Goal: Transaction & Acquisition: Obtain resource

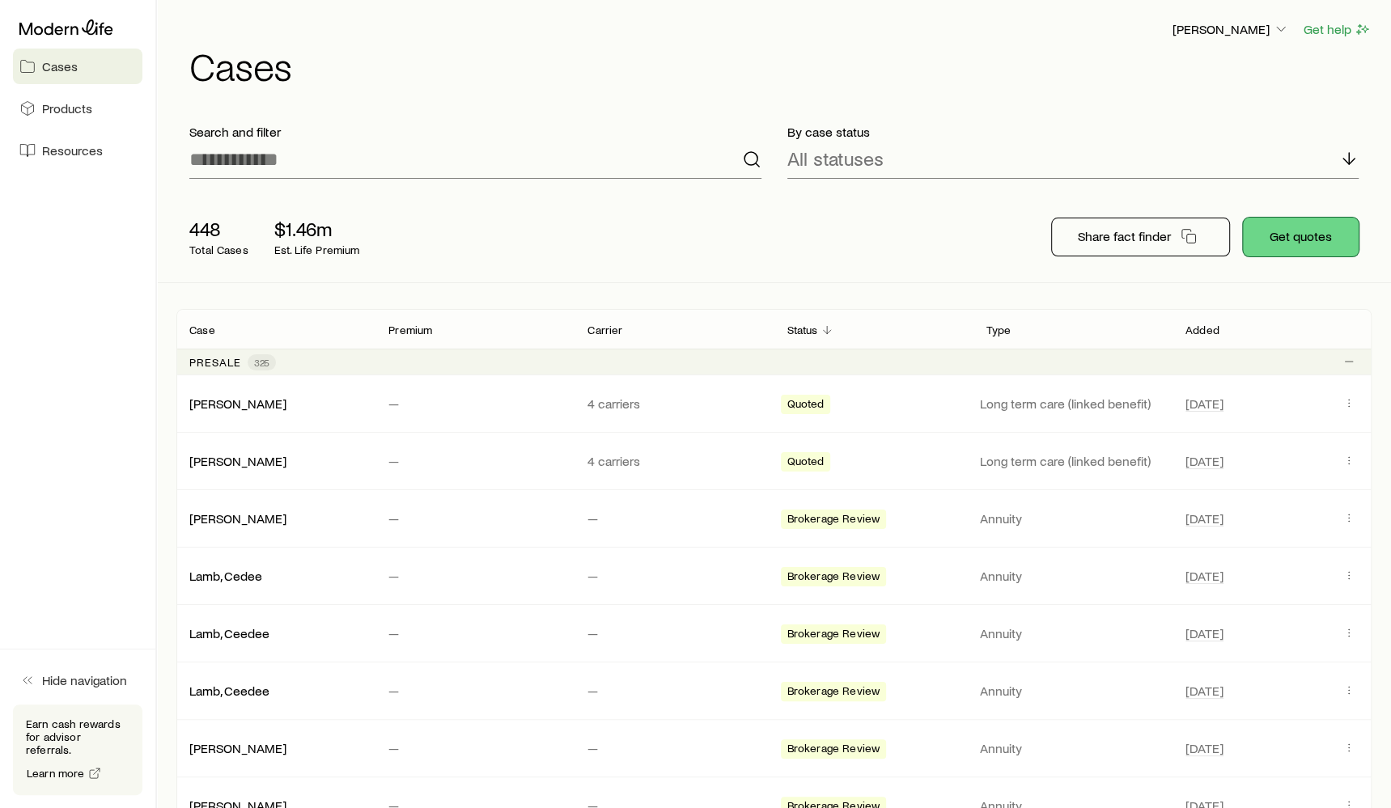
click at [1328, 236] on button "Get quotes" at bounding box center [1301, 237] width 116 height 39
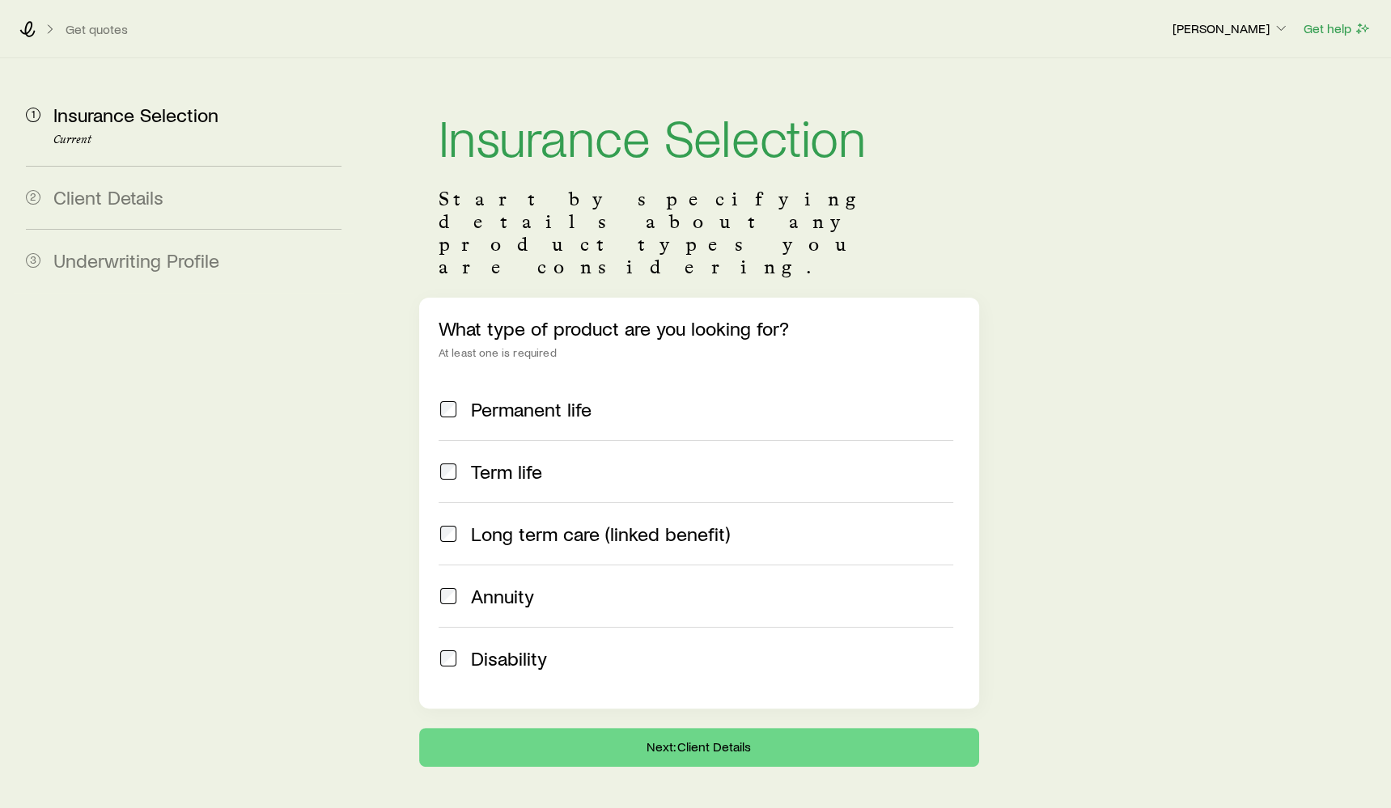
click at [543, 398] on span "Permanent life" at bounding box center [531, 409] width 121 height 23
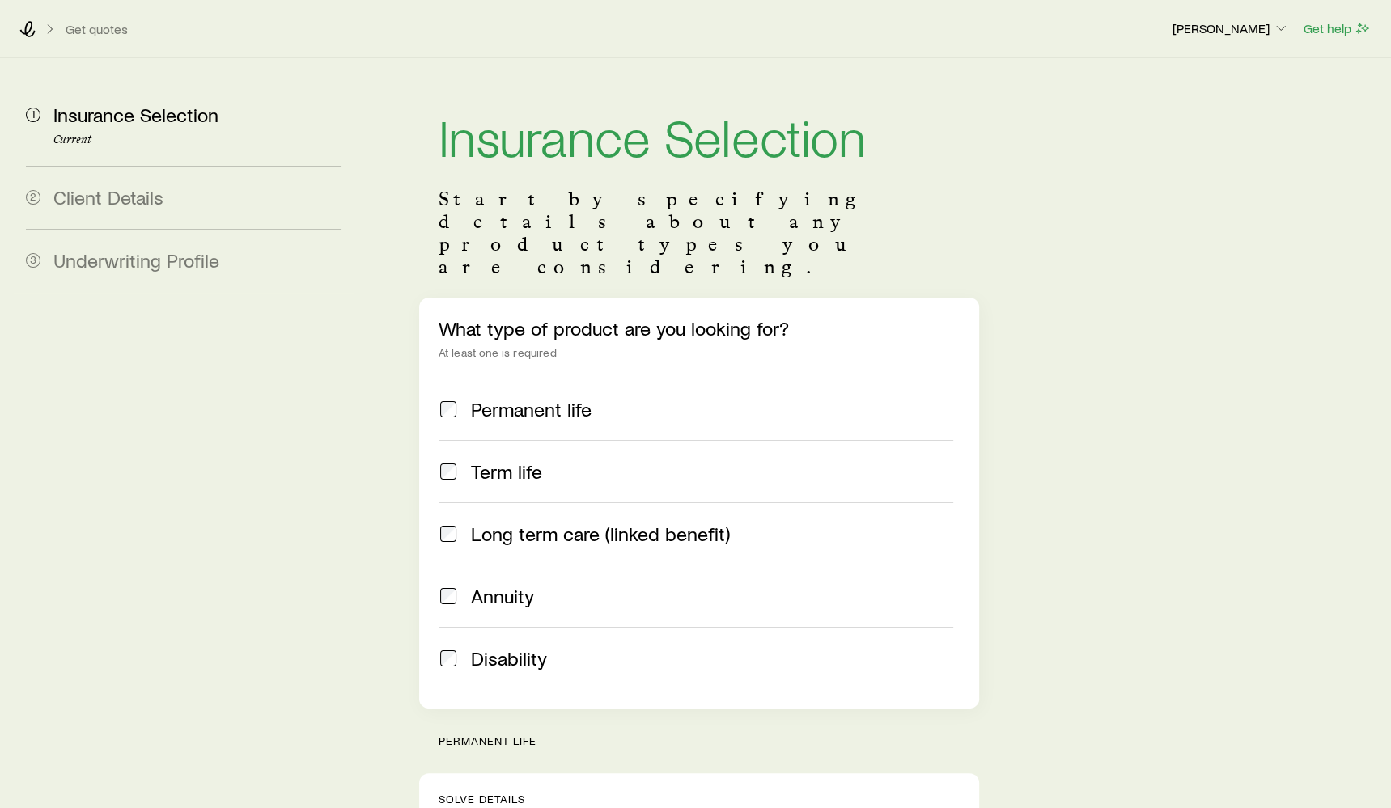
click at [548, 380] on label "Permanent life" at bounding box center [696, 409] width 515 height 61
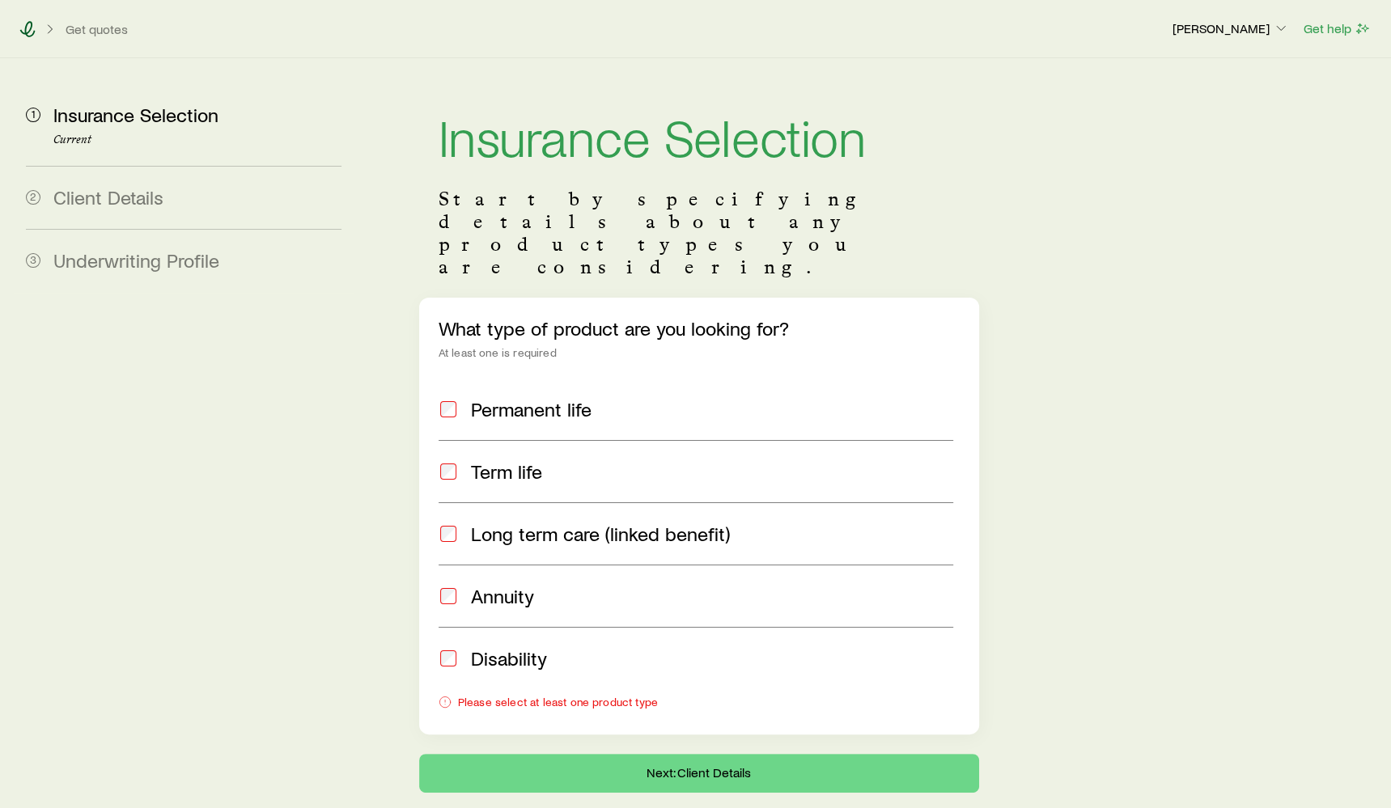
click at [21, 24] on icon at bounding box center [27, 29] width 16 height 16
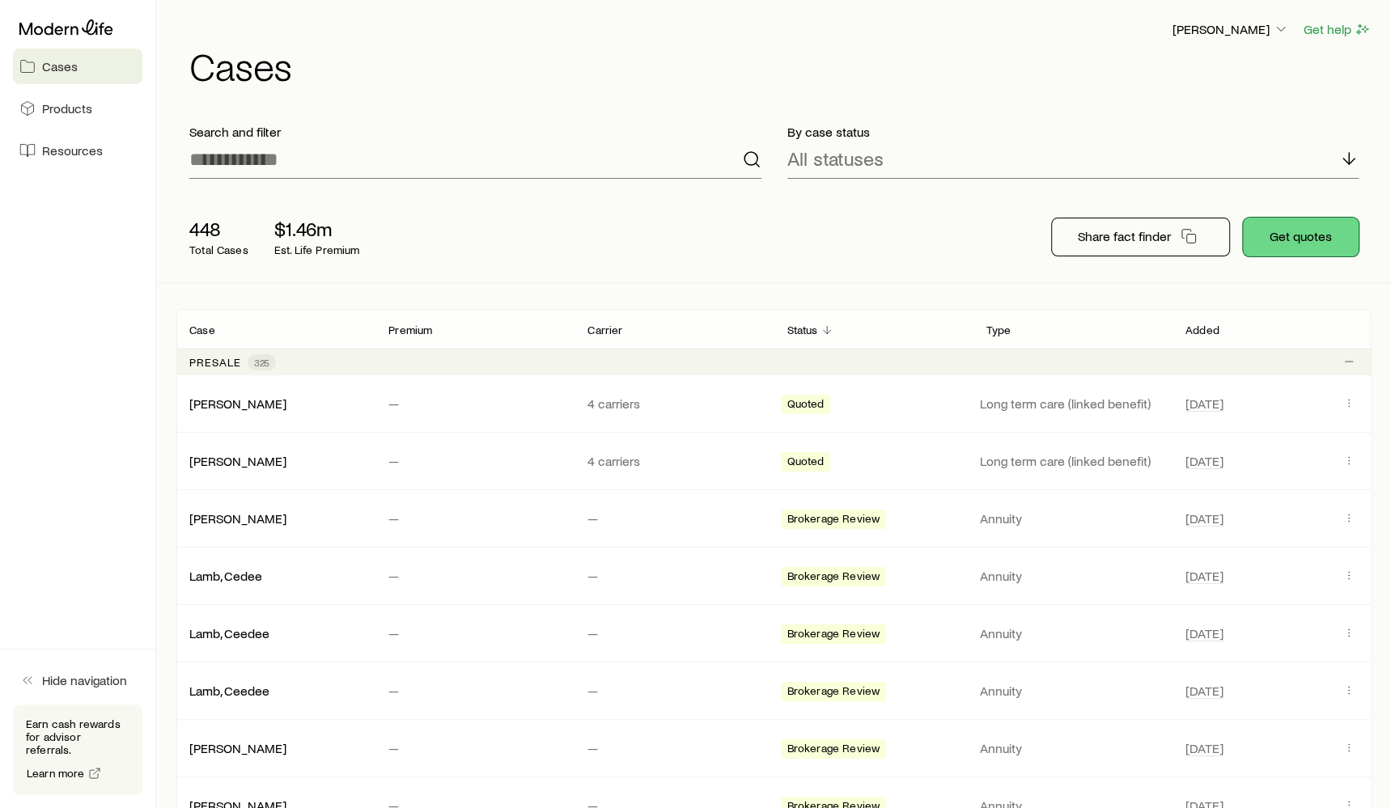
click at [1339, 240] on button "Get quotes" at bounding box center [1301, 237] width 116 height 39
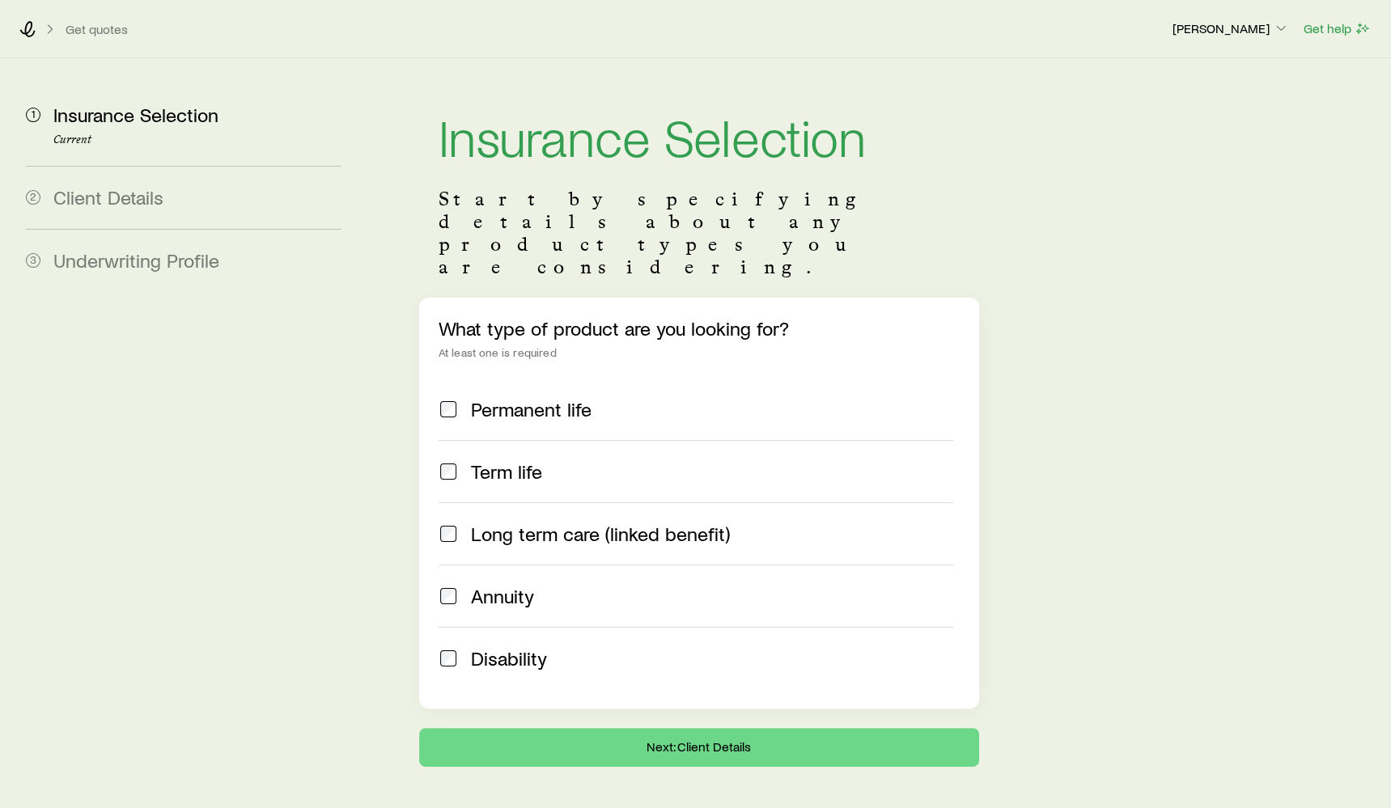
click at [520, 523] on span "Long term care (linked benefit)" at bounding box center [600, 534] width 259 height 23
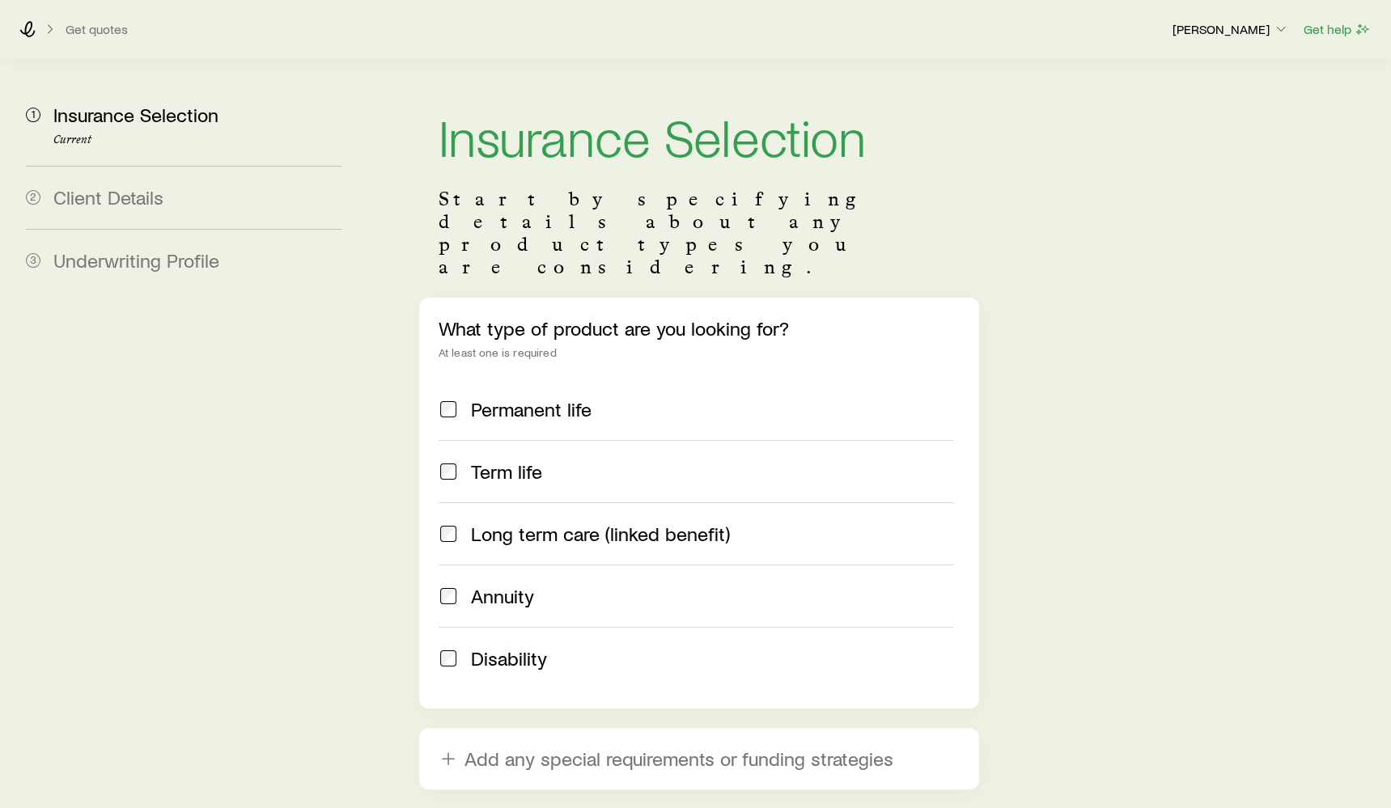
scroll to position [91, 0]
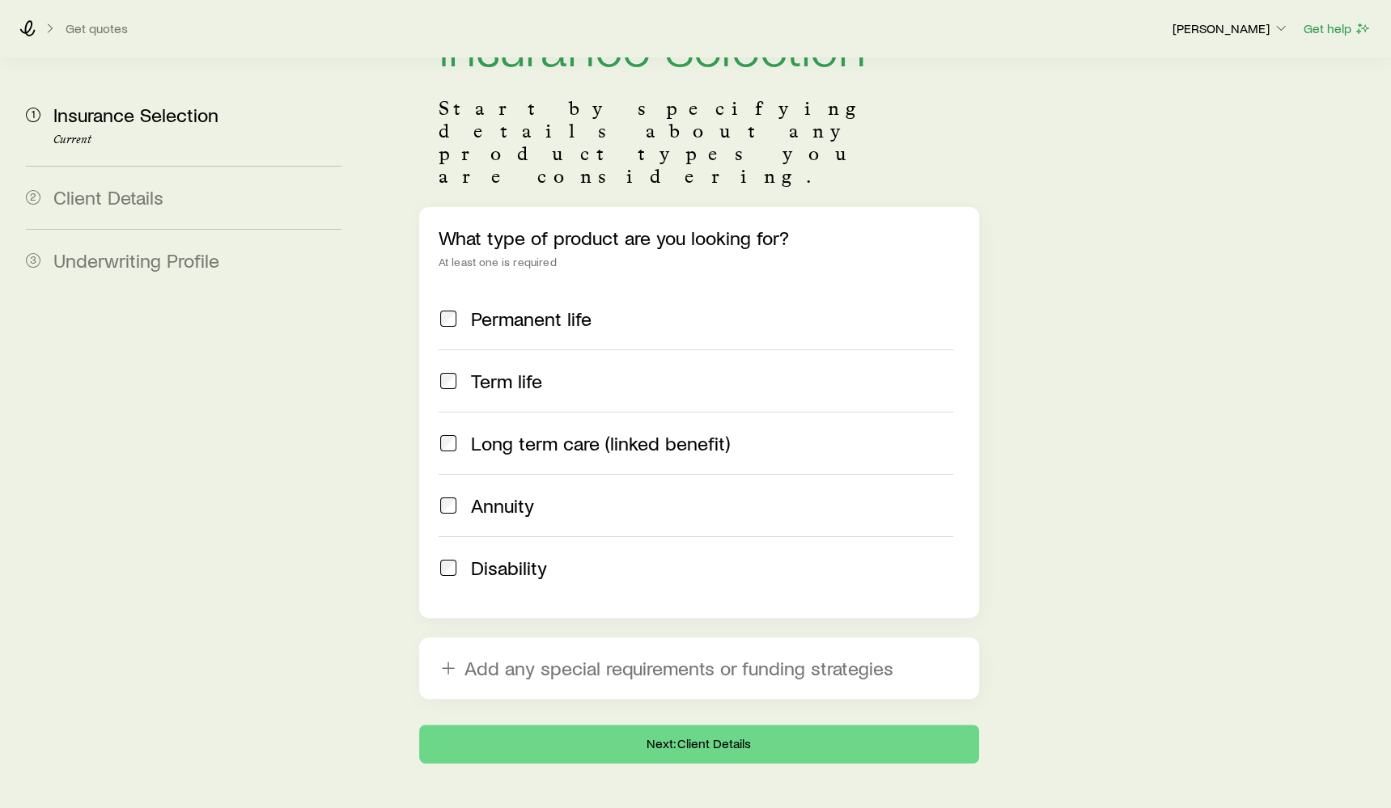
click at [491, 412] on label "Long term care (linked benefit)" at bounding box center [696, 443] width 515 height 62
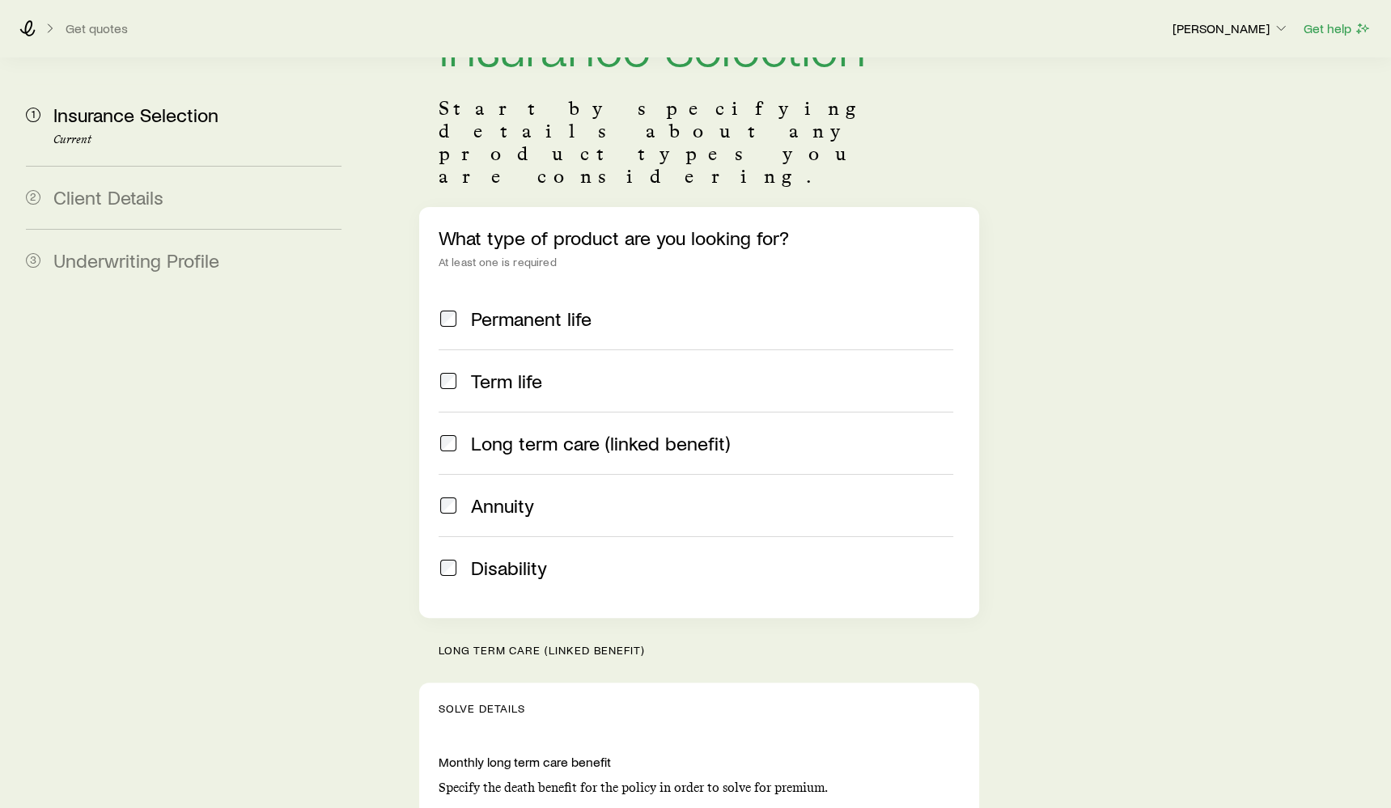
scroll to position [566, 0]
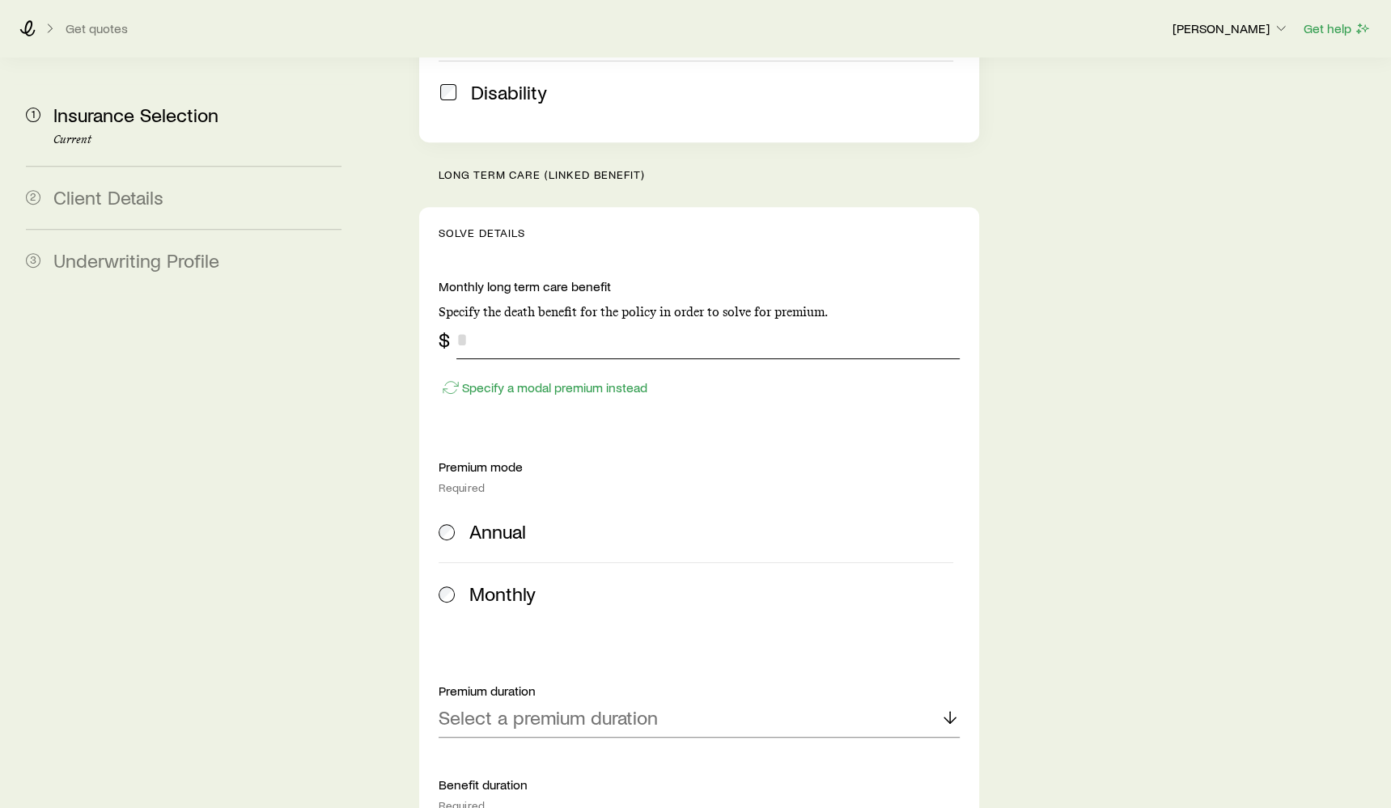
click at [510, 320] on input "tel" at bounding box center [707, 339] width 503 height 39
type input "*****"
click at [518, 520] on span "Annual" at bounding box center [497, 531] width 57 height 23
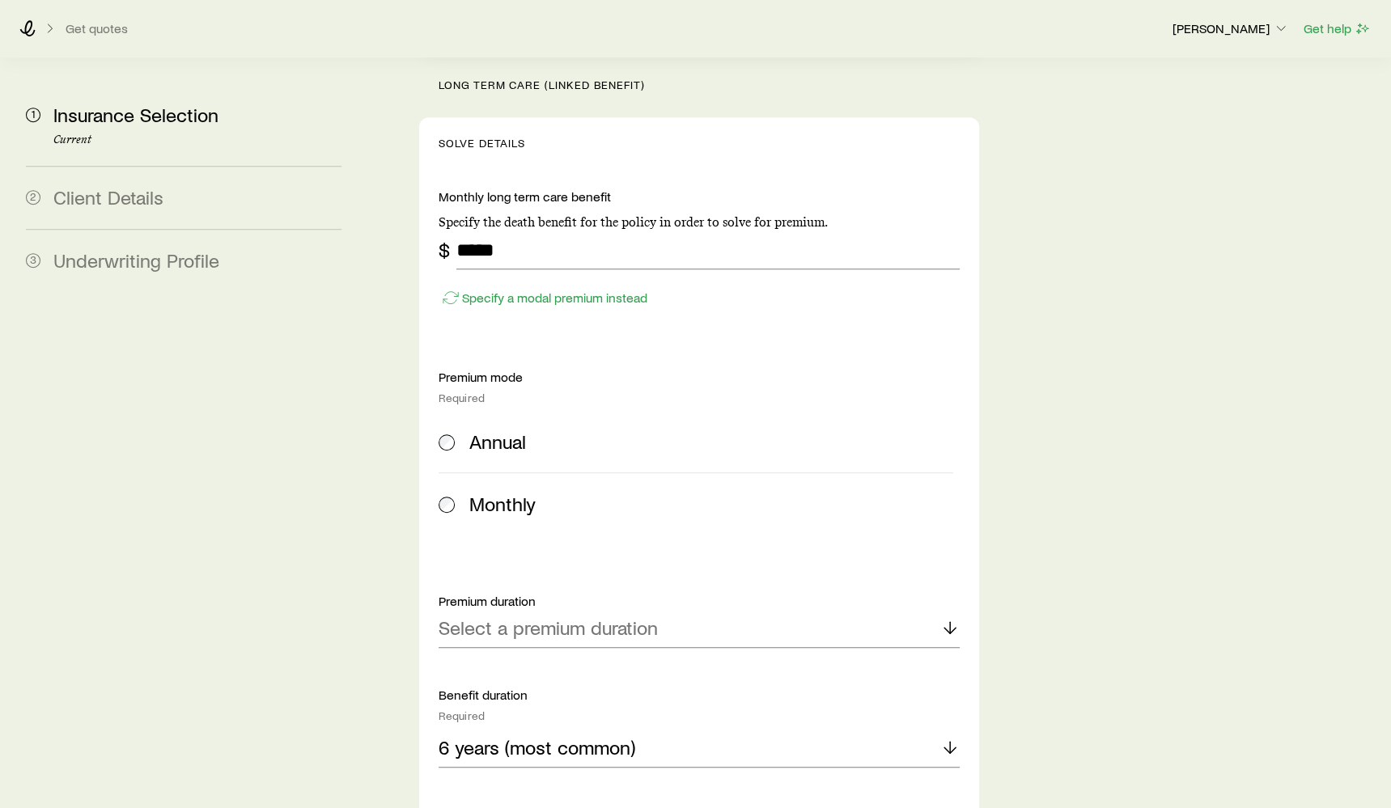
scroll to position [763, 0]
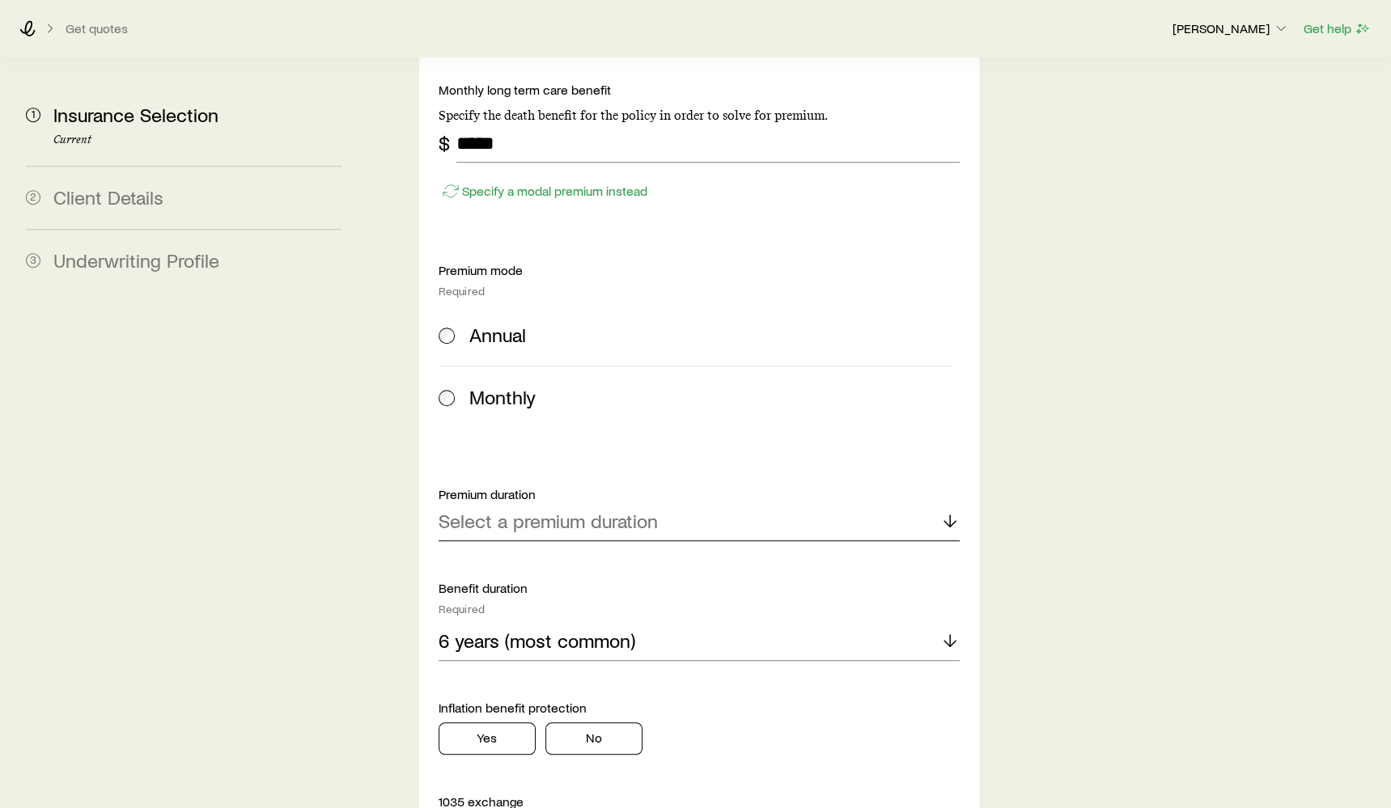
click at [518, 510] on p "Select a premium duration" at bounding box center [548, 521] width 219 height 23
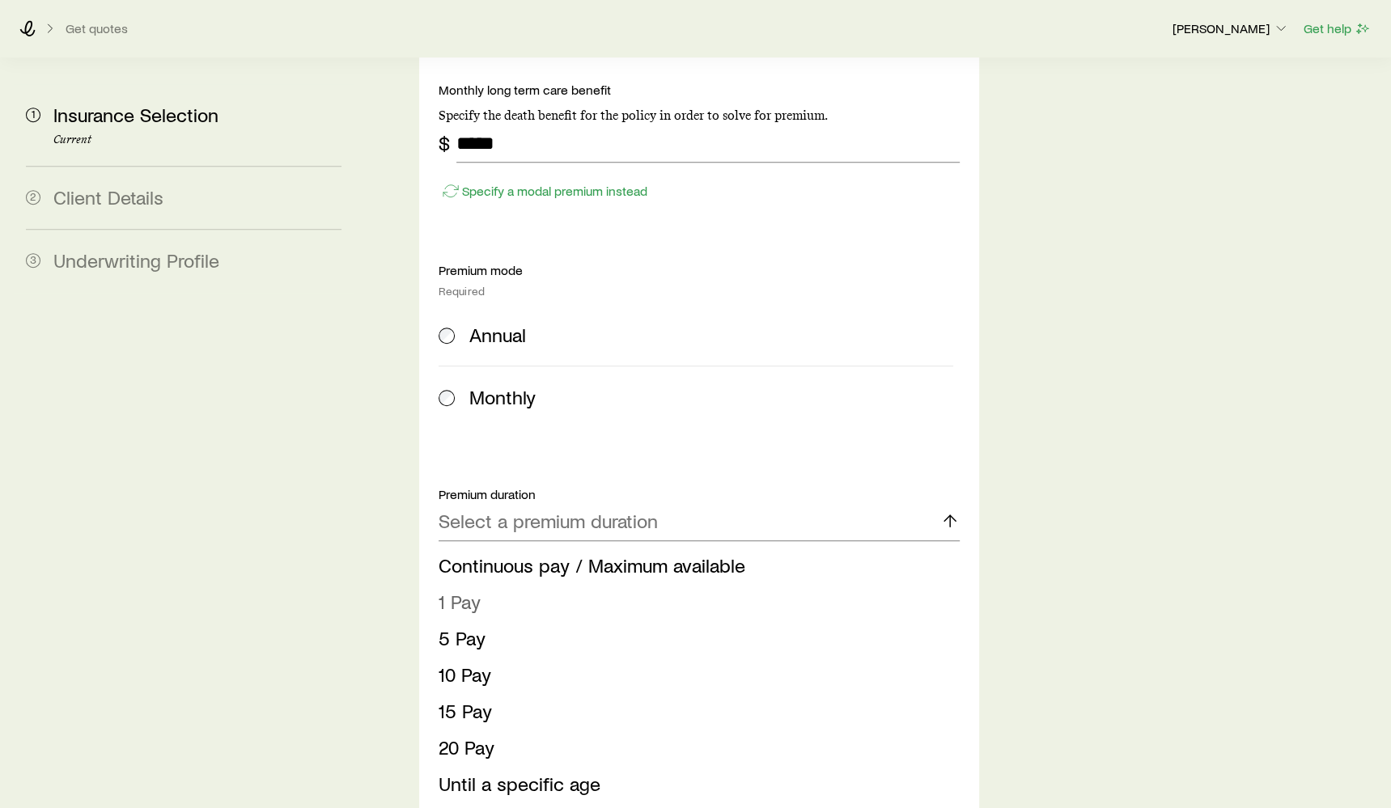
click at [517, 584] on li "1 Pay" at bounding box center [694, 602] width 511 height 36
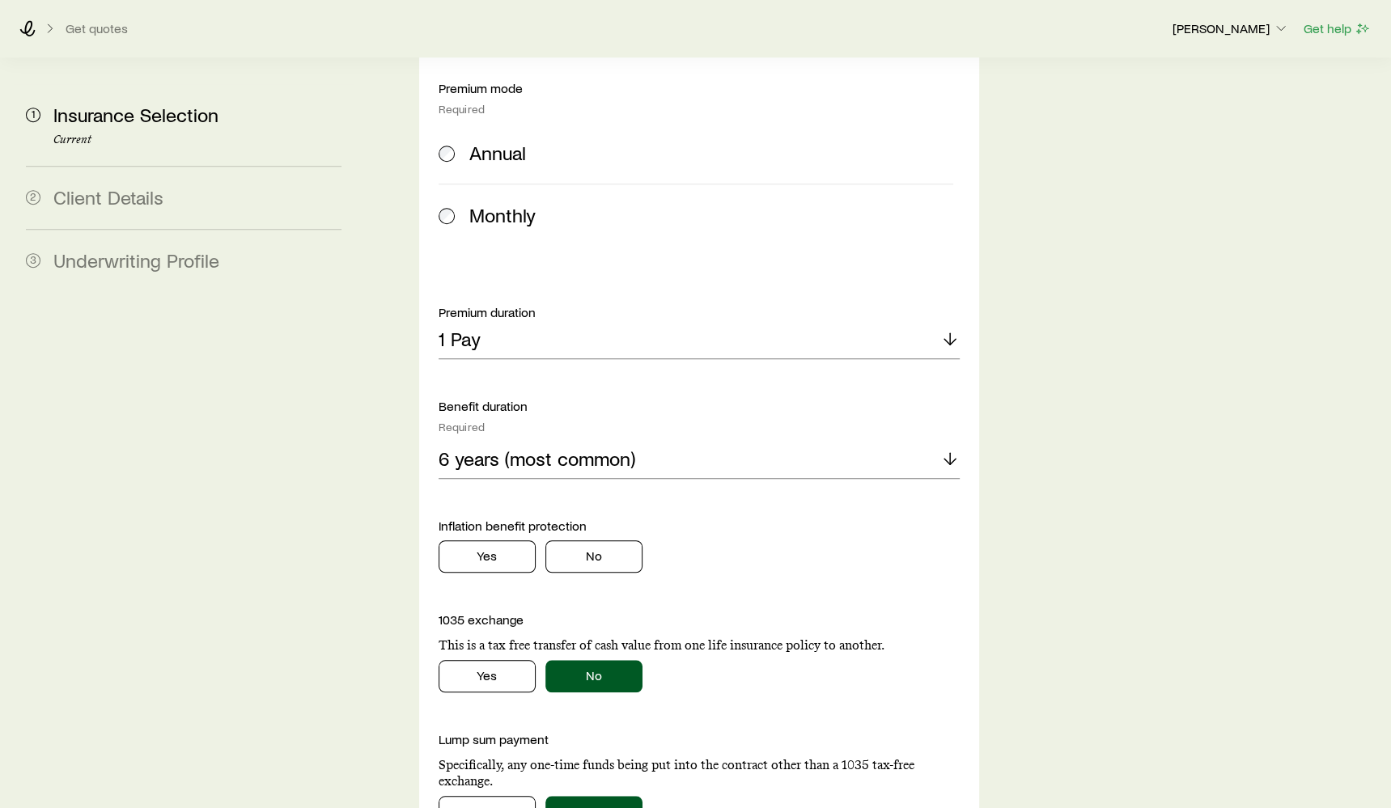
scroll to position [1089, 0]
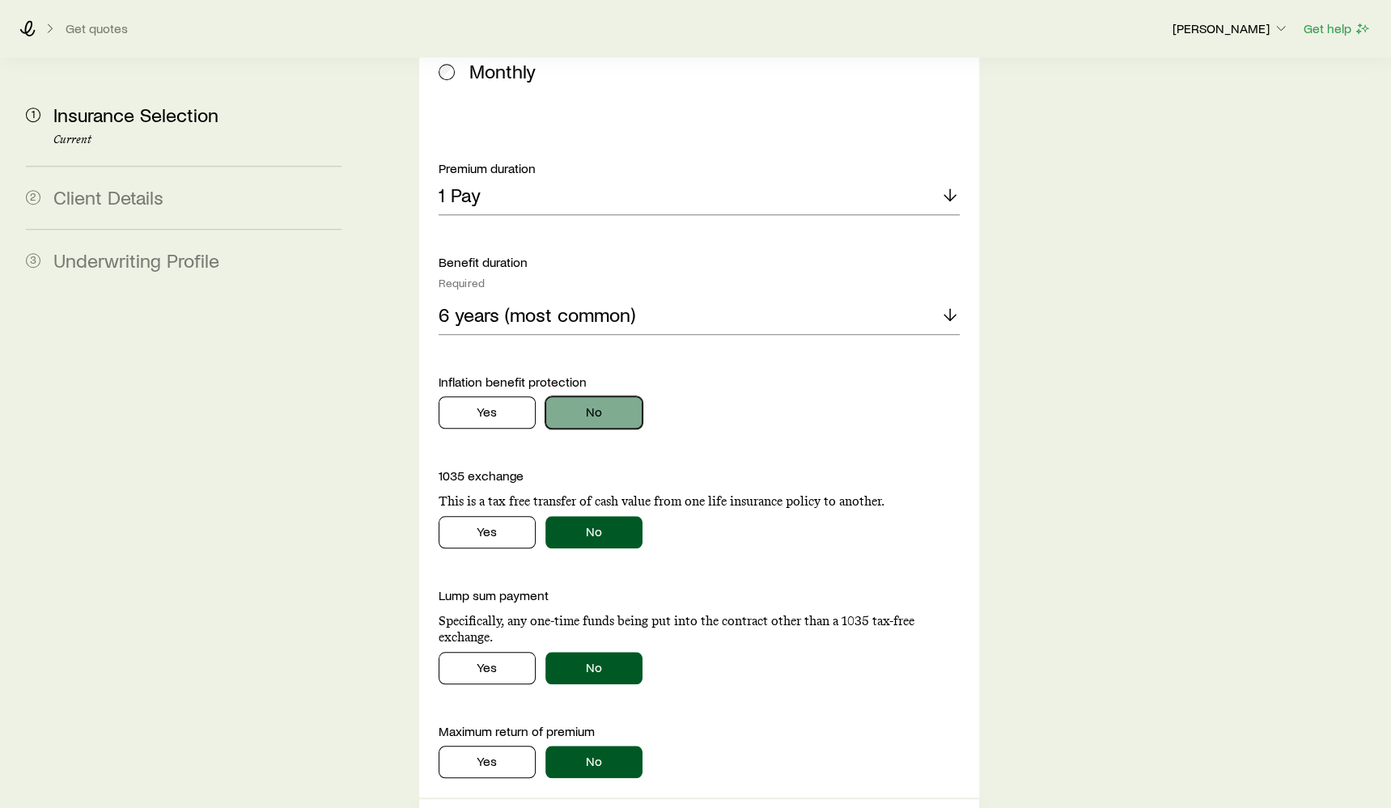
click at [585, 396] on button "No" at bounding box center [593, 412] width 97 height 32
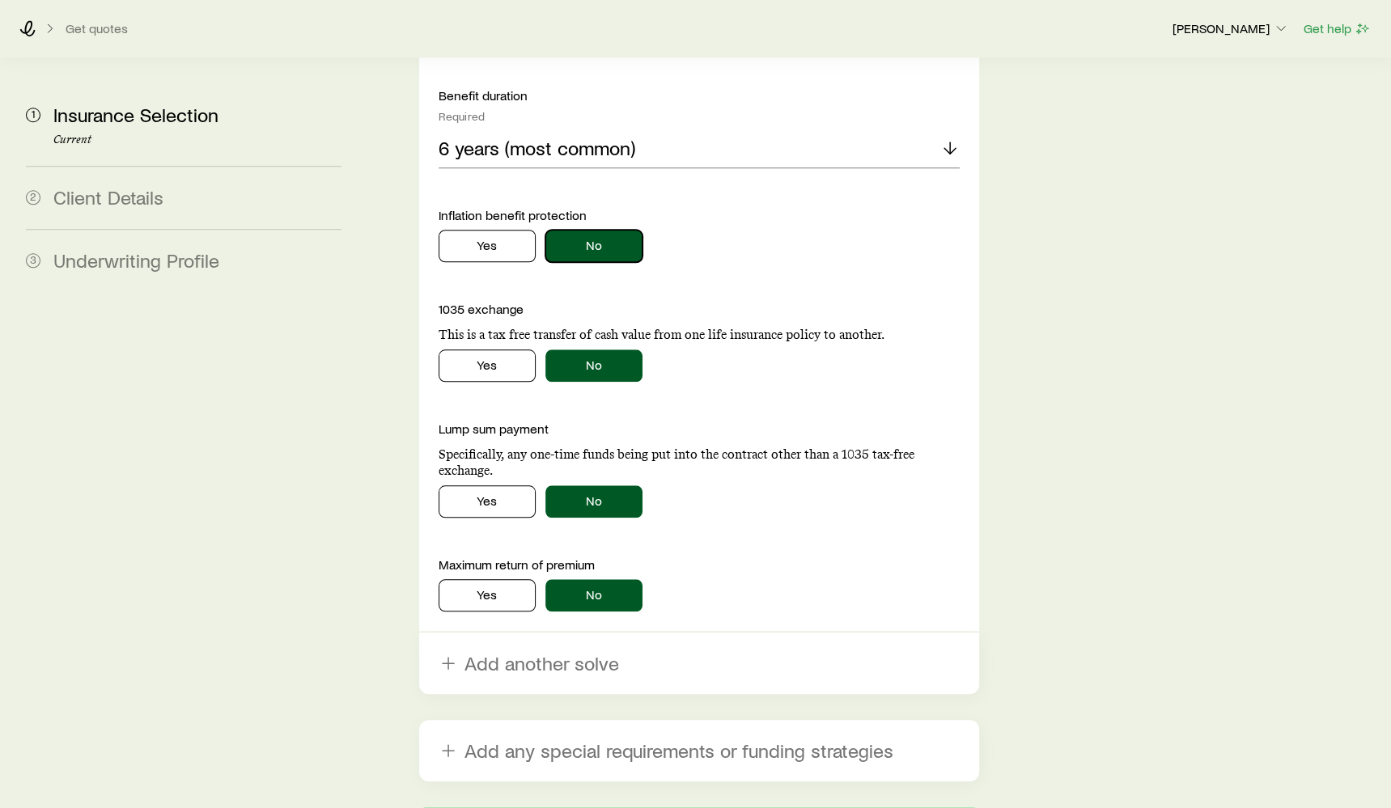
scroll to position [1317, 0]
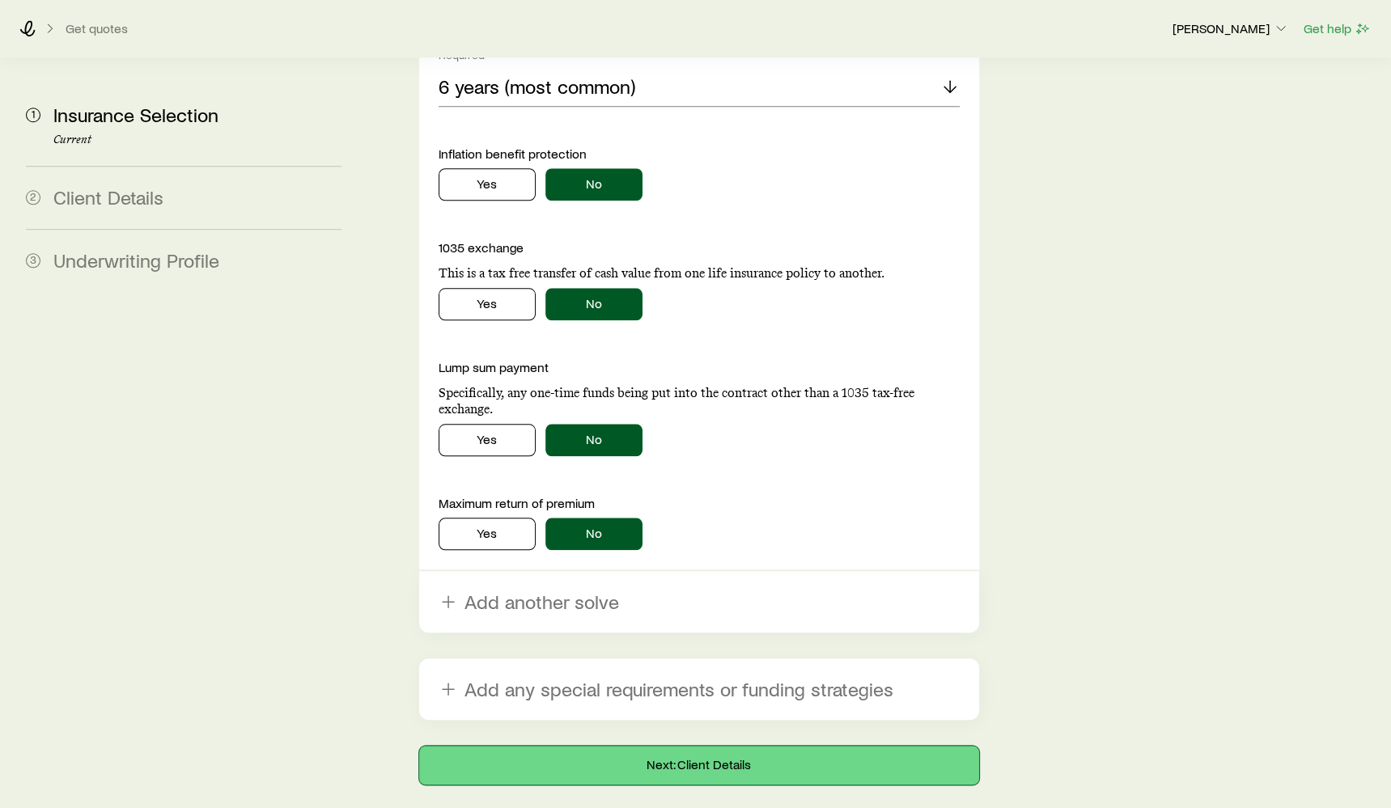
click at [671, 746] on button "Next: Client Details" at bounding box center [699, 765] width 560 height 39
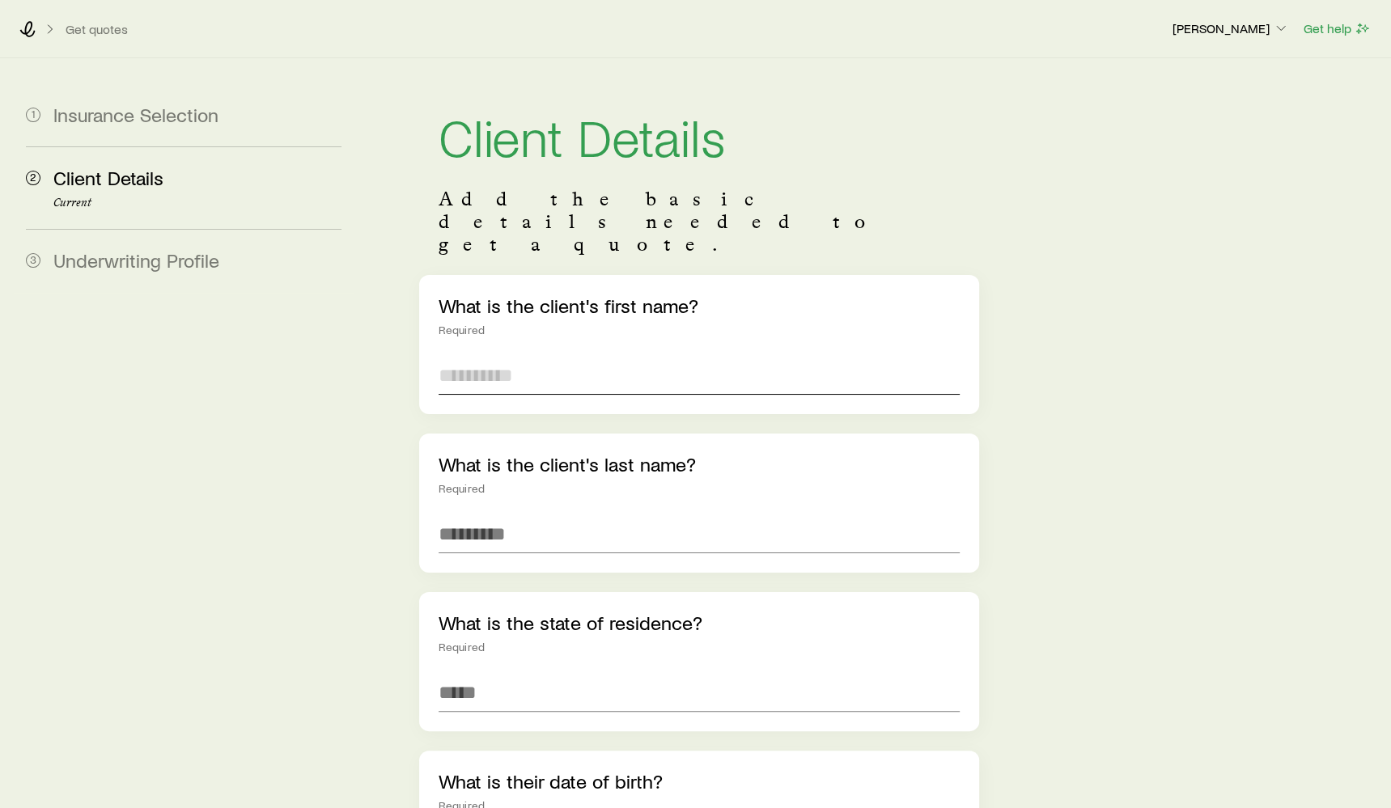
click at [489, 356] on input "text" at bounding box center [699, 375] width 521 height 39
type input "****"
type input "********"
click at [540, 673] on input at bounding box center [699, 692] width 521 height 39
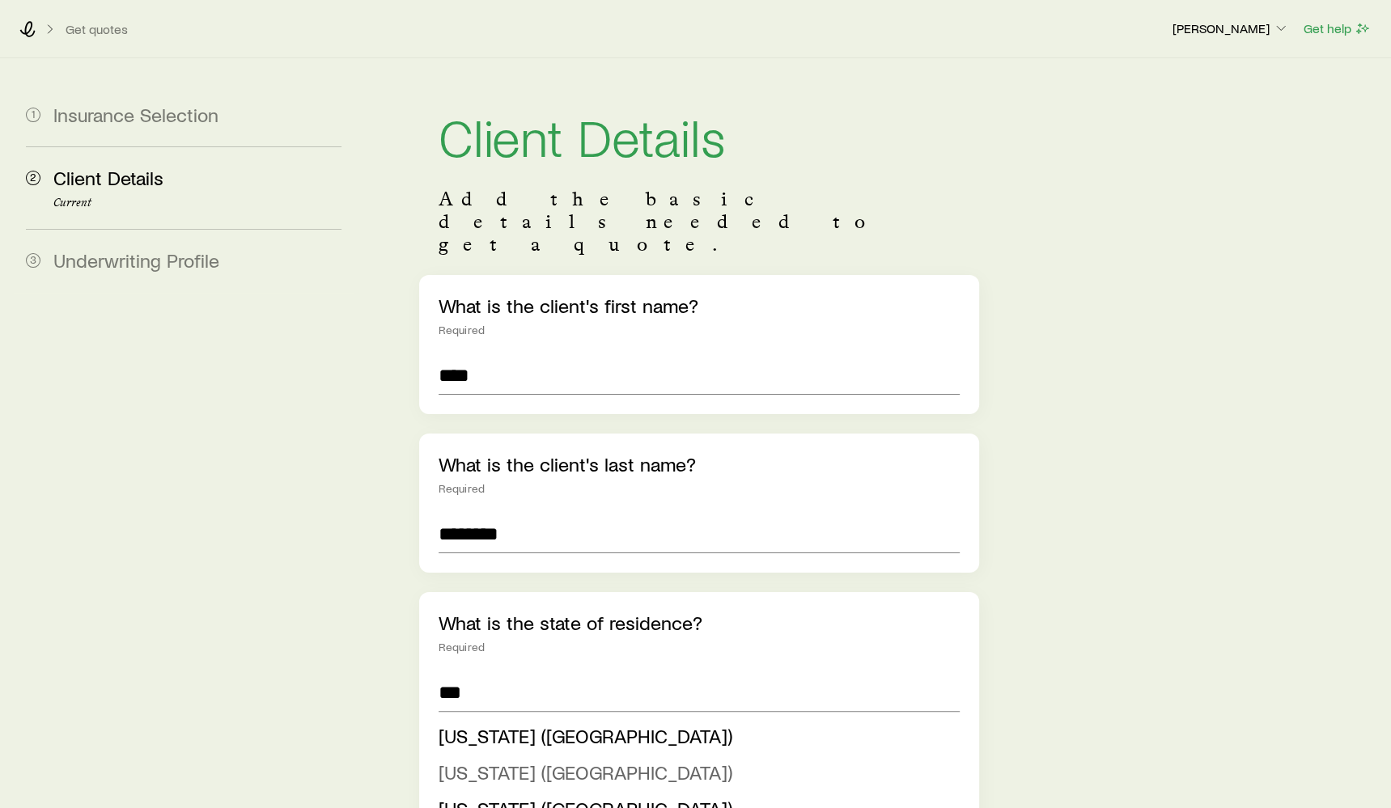
click at [527, 761] on span "[US_STATE] ([GEOGRAPHIC_DATA])" at bounding box center [586, 772] width 294 height 23
type input "**********"
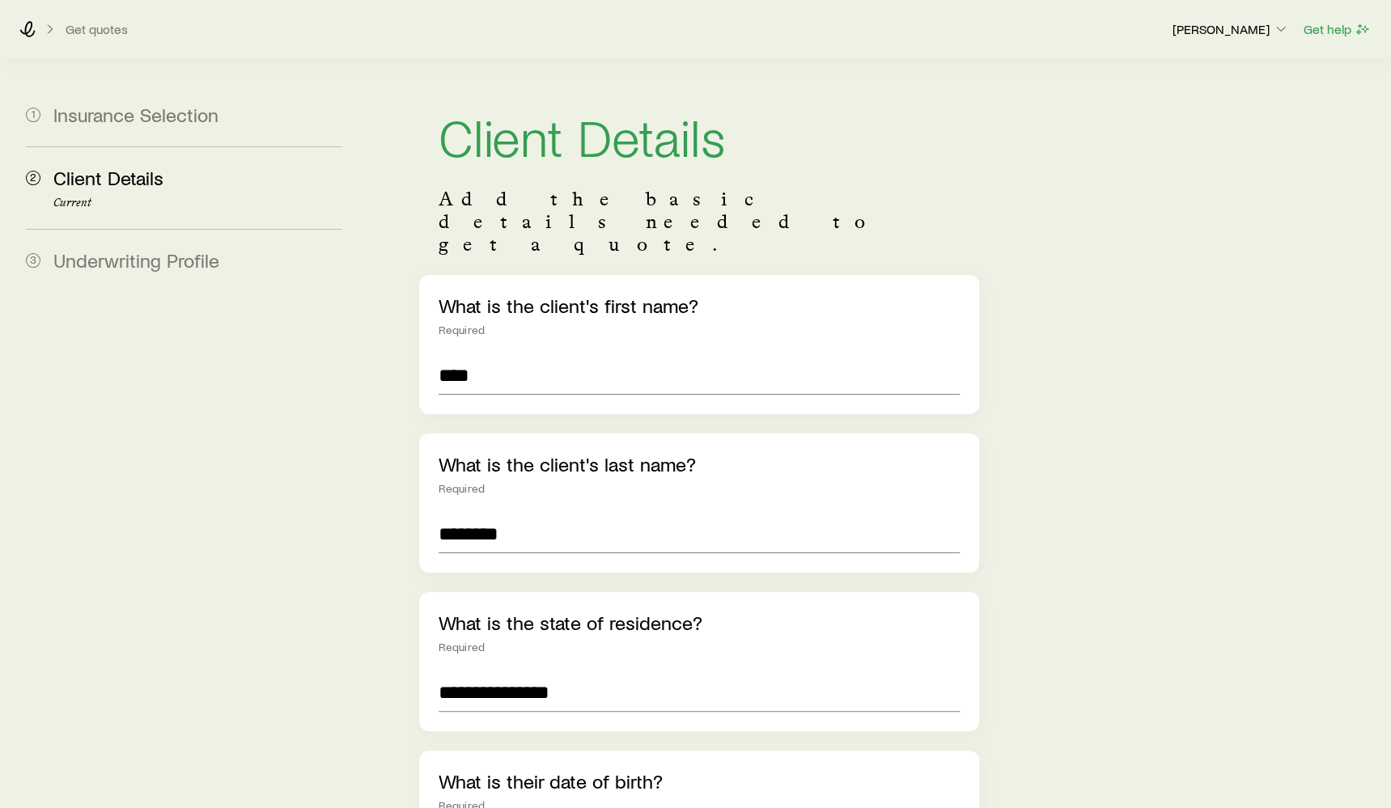
scroll to position [251, 0]
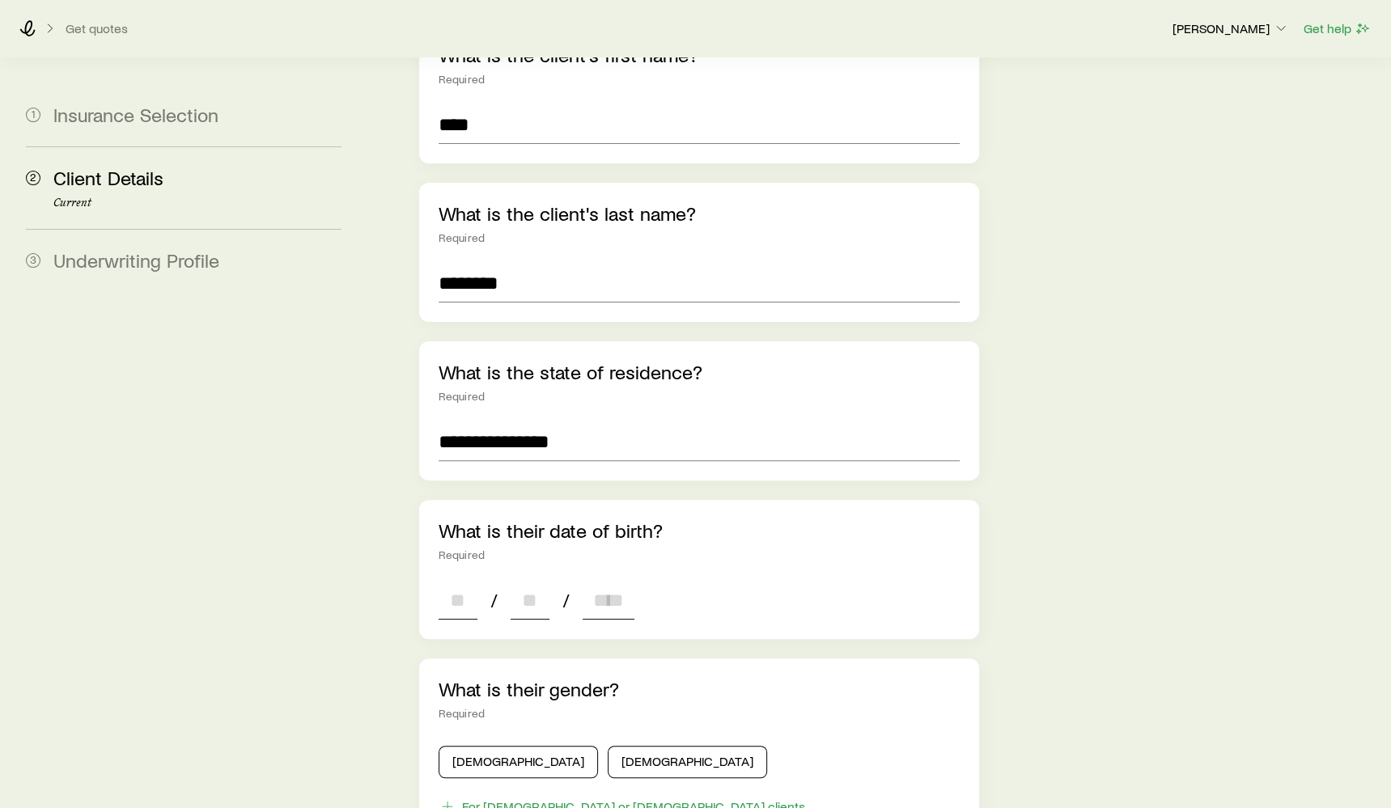
click at [457, 581] on input at bounding box center [458, 600] width 39 height 39
type input "**"
type input "****"
type input "*"
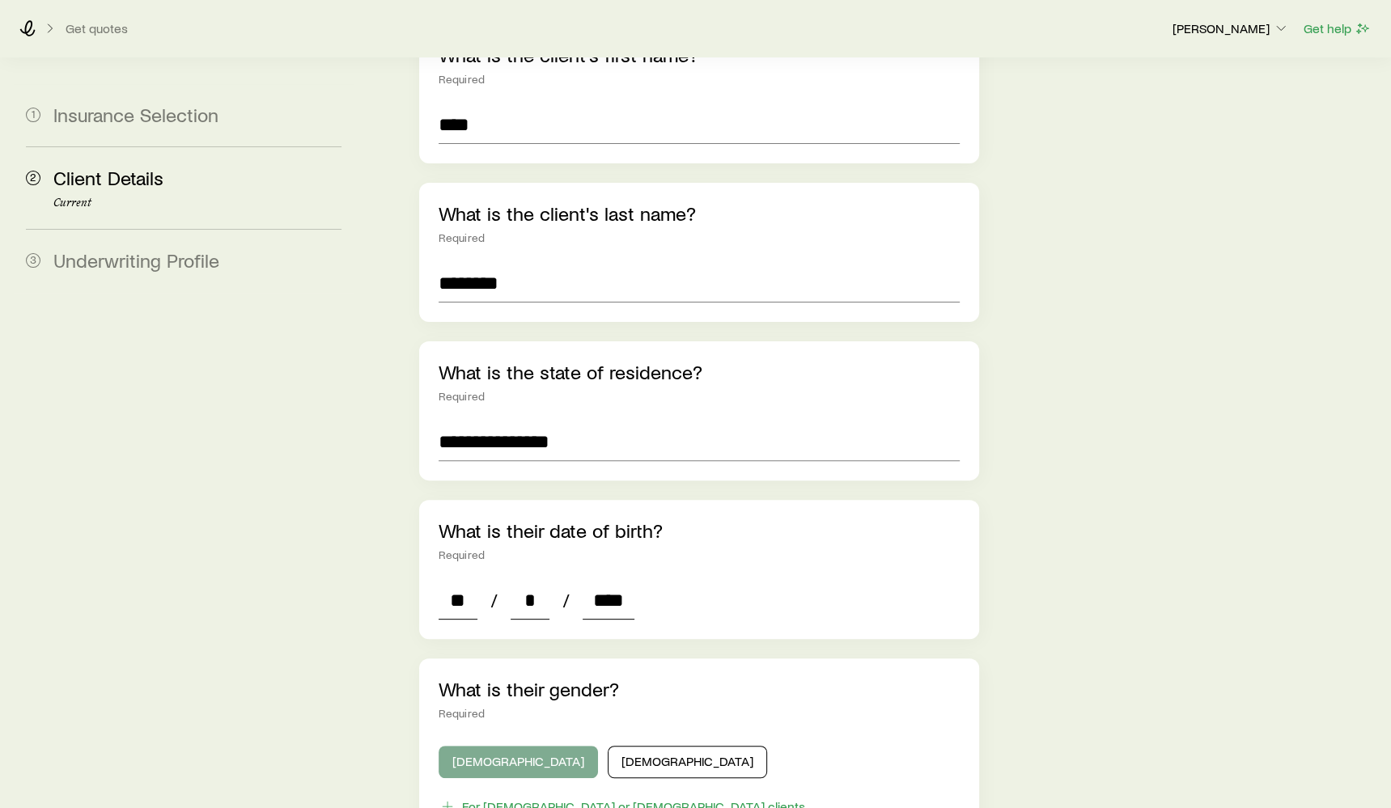
type input "****"
click at [466, 746] on button "[DEMOGRAPHIC_DATA]" at bounding box center [518, 762] width 159 height 32
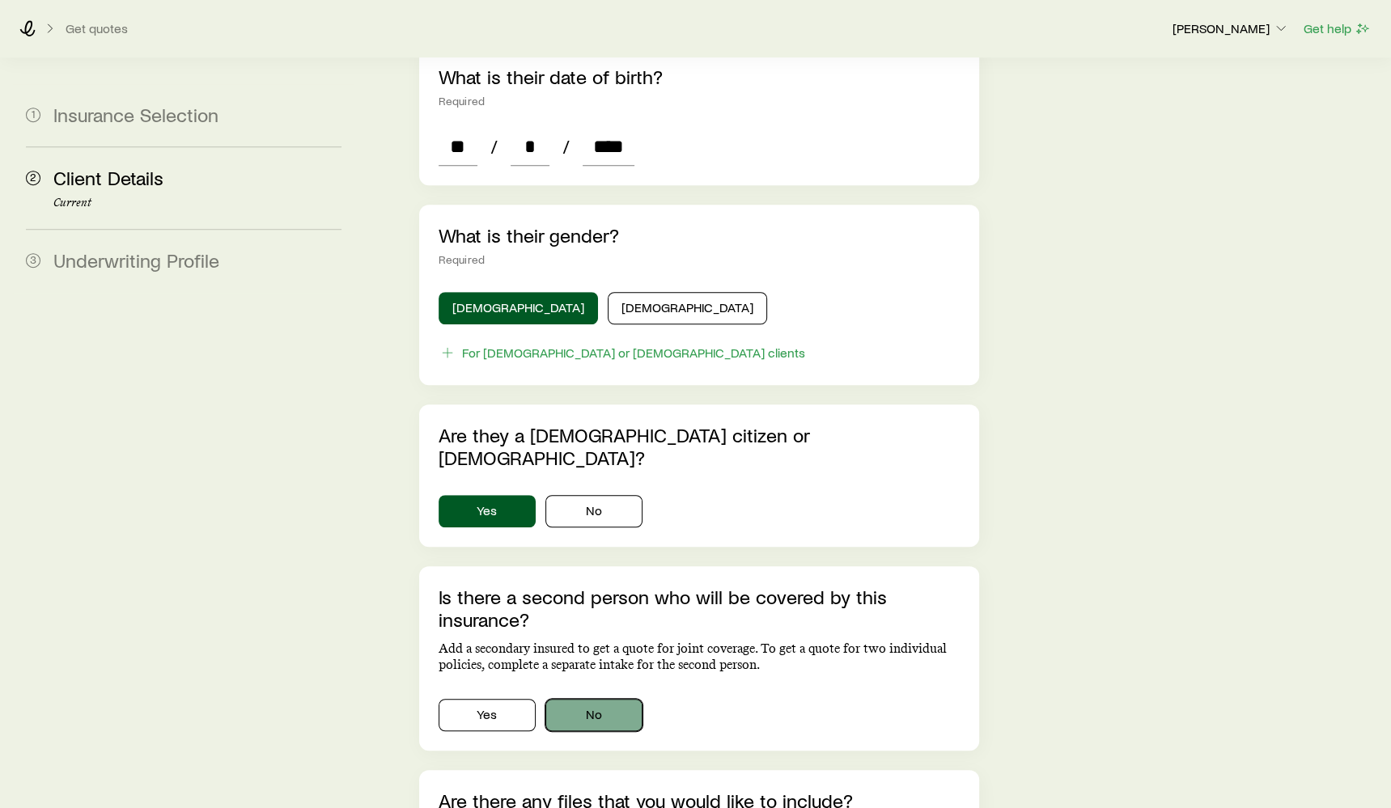
click at [579, 699] on button "No" at bounding box center [593, 715] width 97 height 32
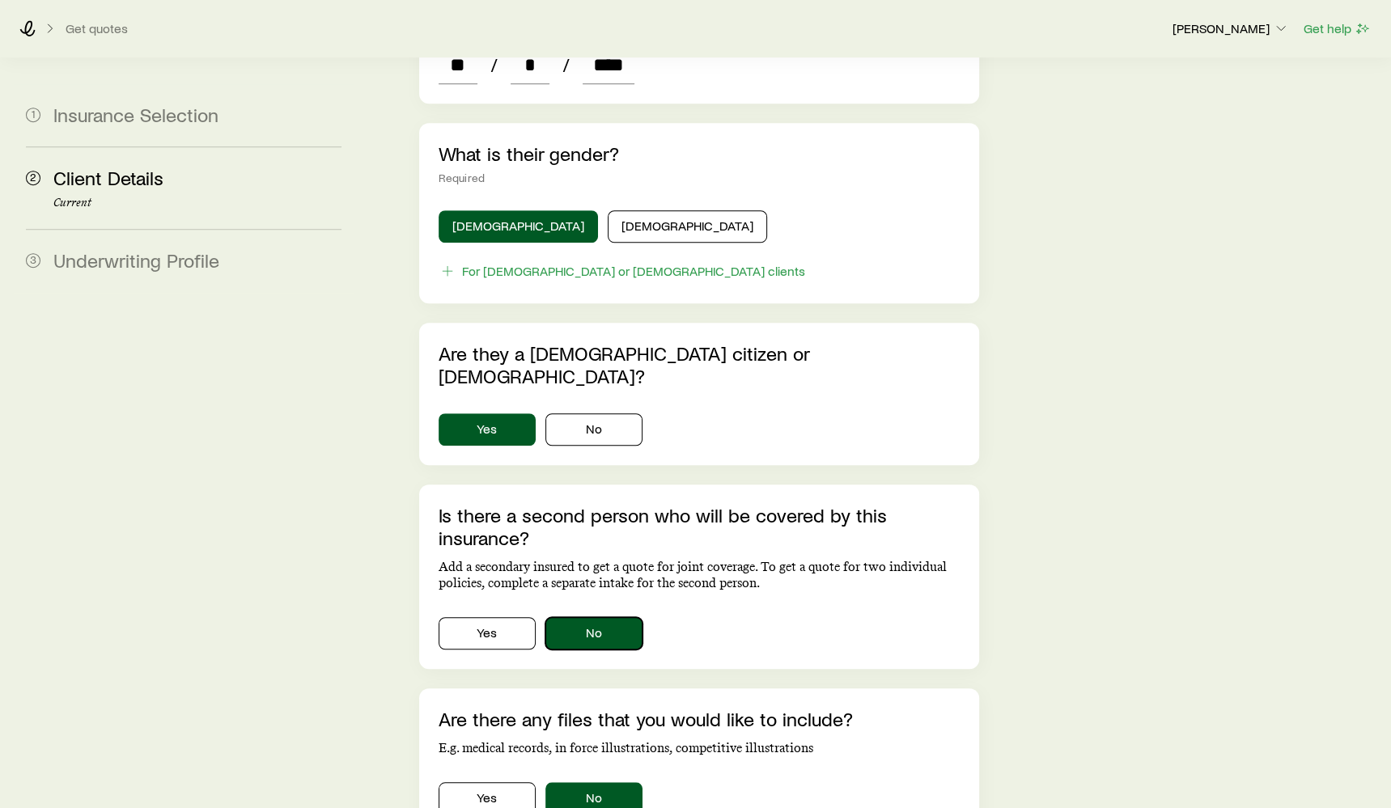
scroll to position [866, 0]
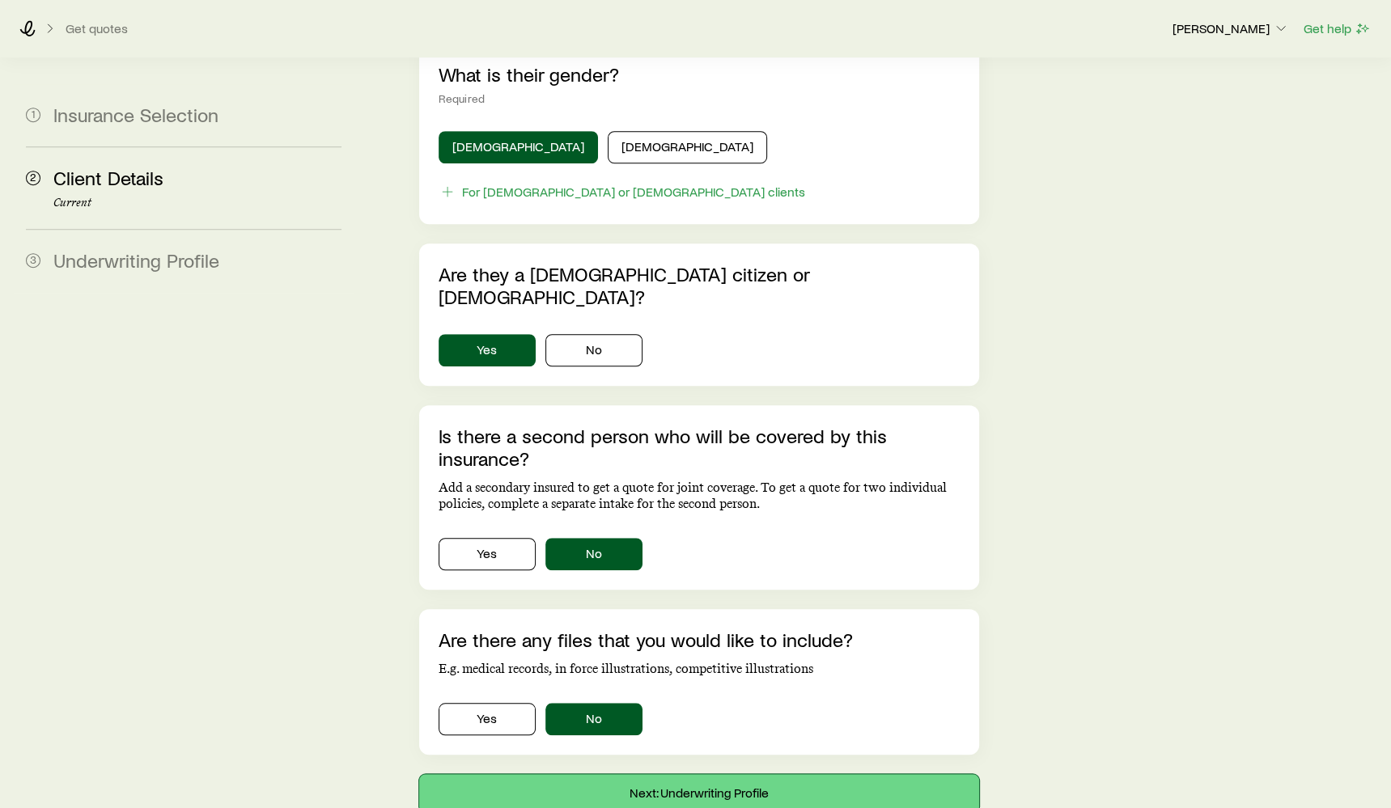
click at [667, 774] on button "Next: Underwriting Profile" at bounding box center [699, 793] width 560 height 39
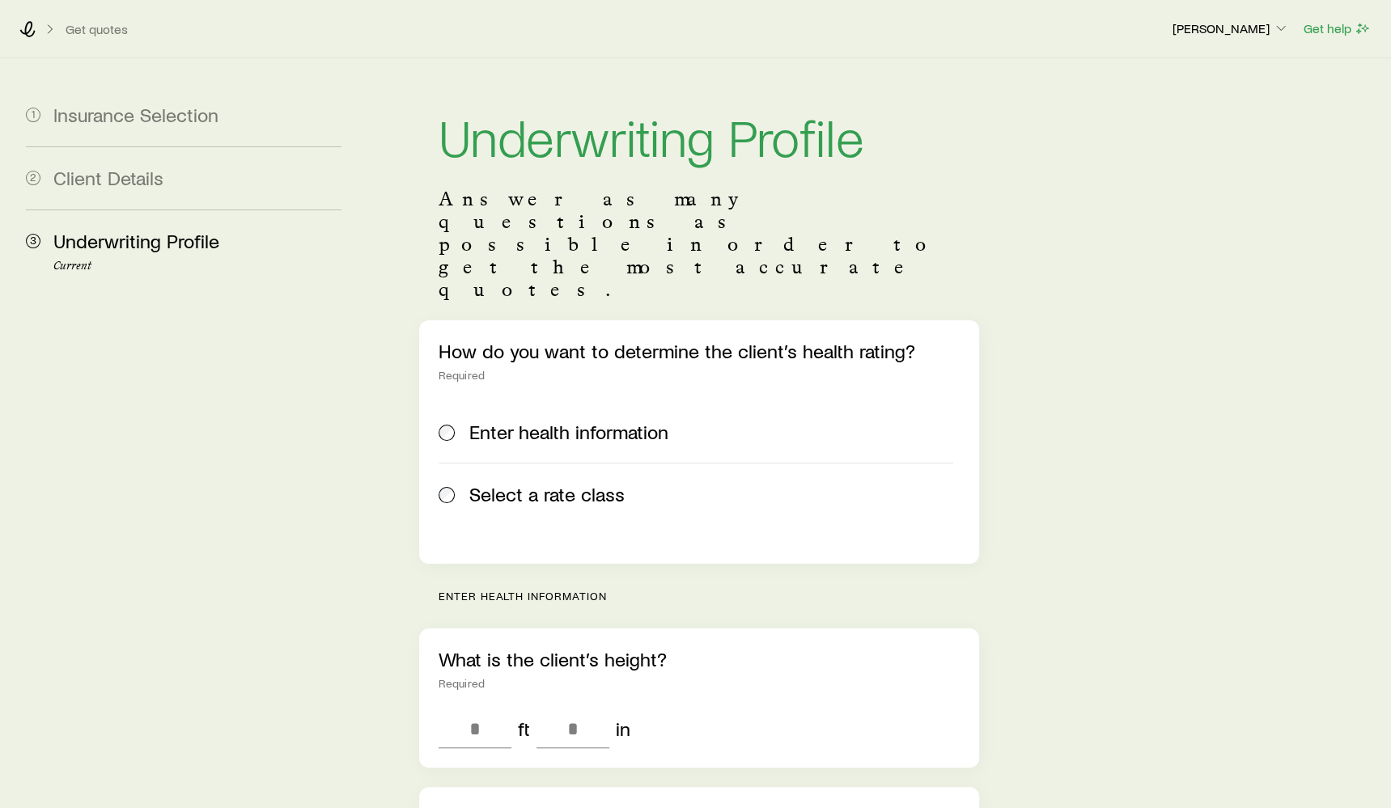
click at [583, 463] on label "Select a rate class" at bounding box center [696, 494] width 515 height 62
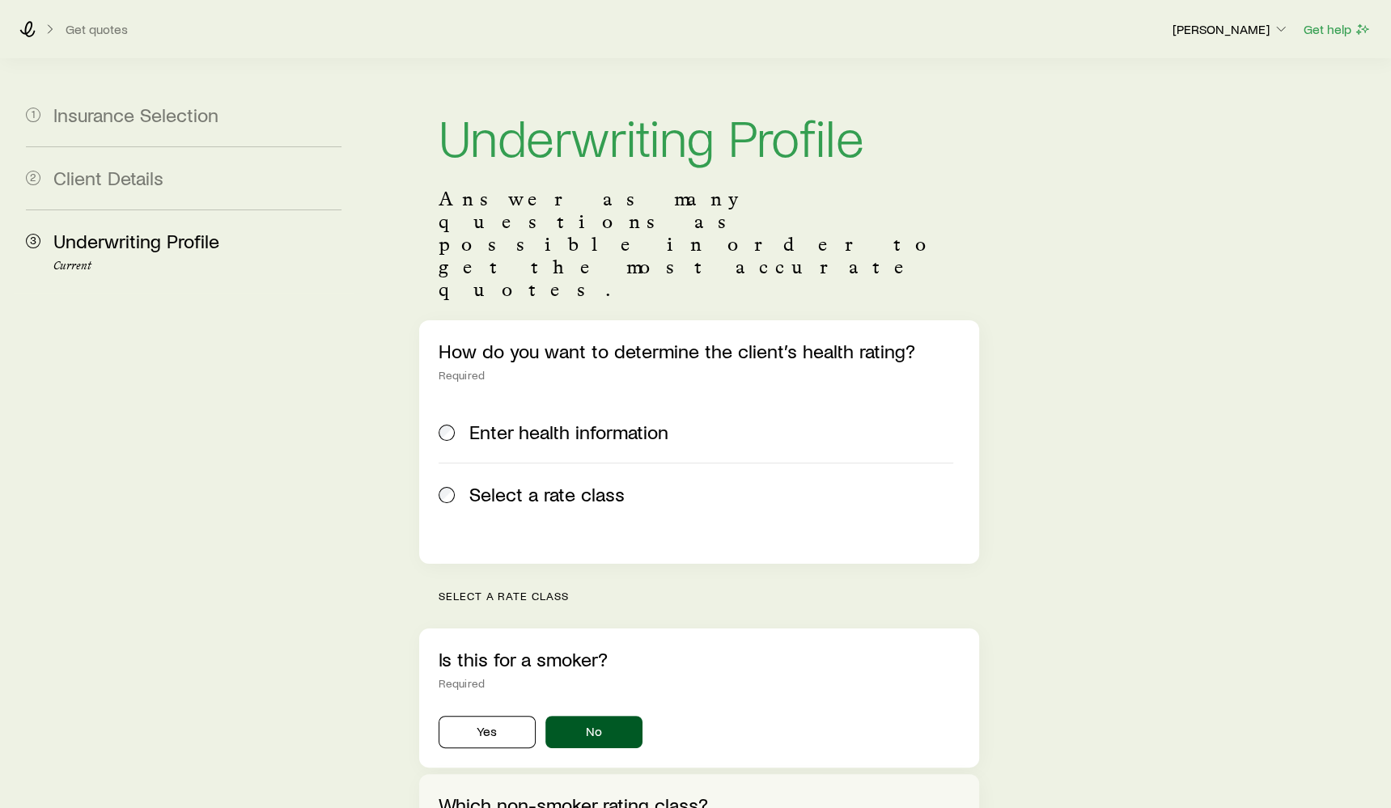
scroll to position [439, 0]
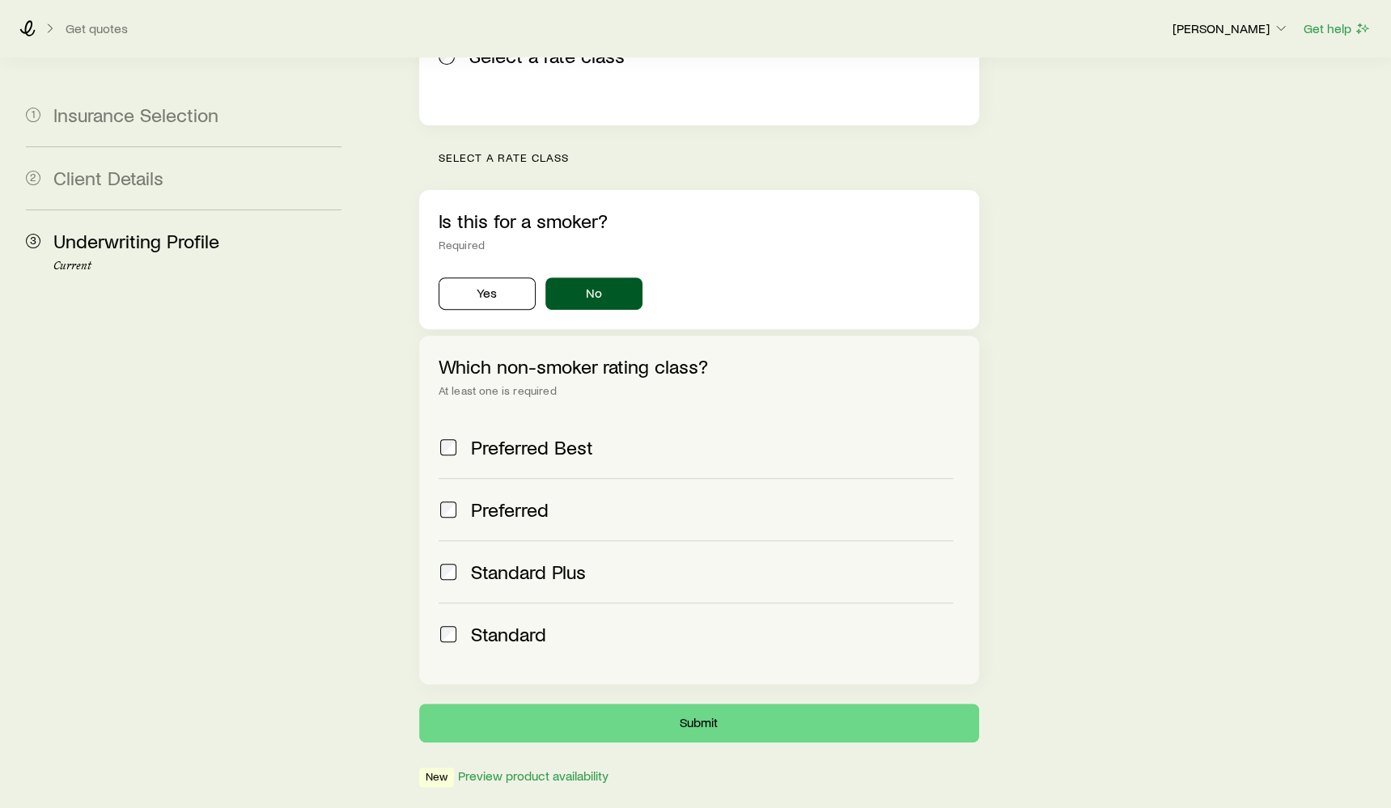
click at [481, 561] on span "Standard Plus" at bounding box center [528, 572] width 115 height 23
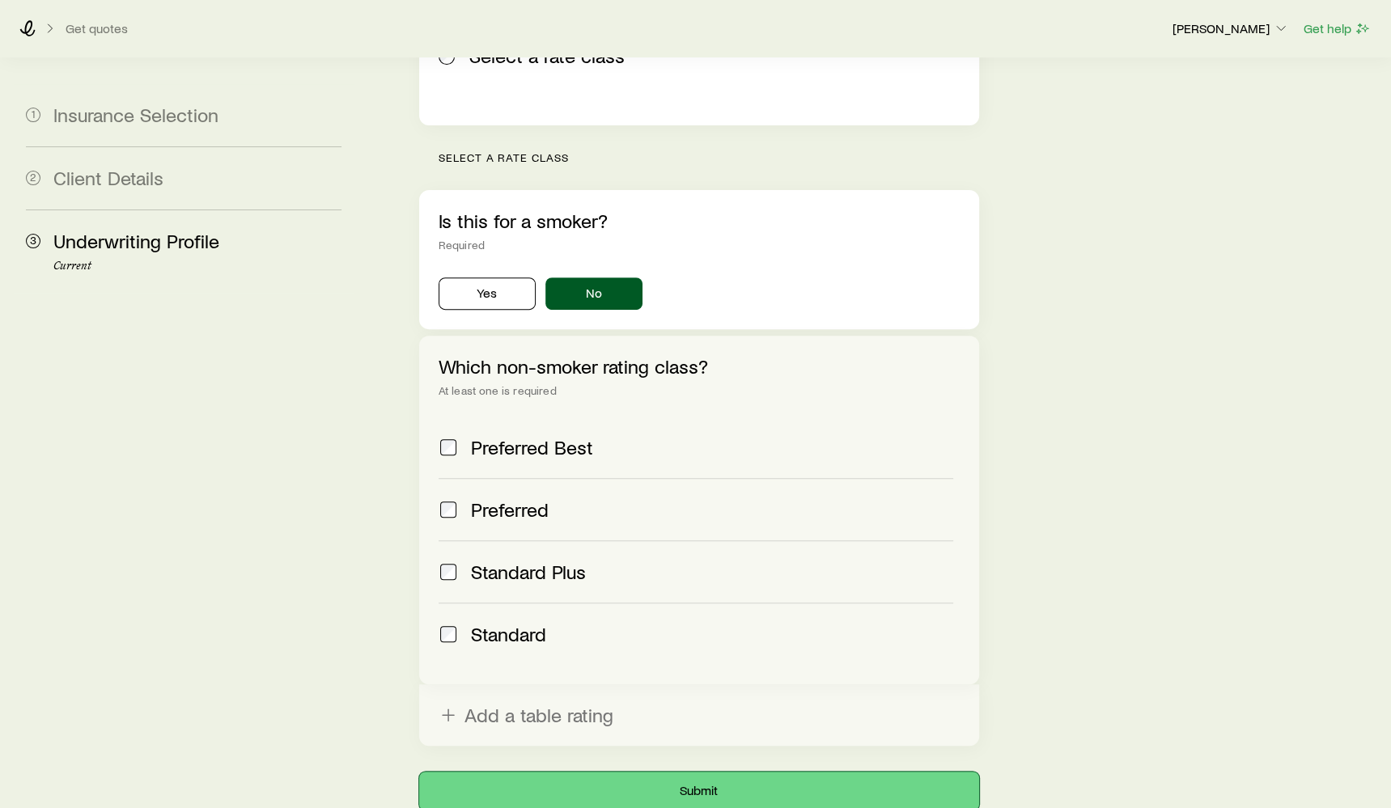
click at [668, 772] on button "Submit" at bounding box center [699, 791] width 560 height 39
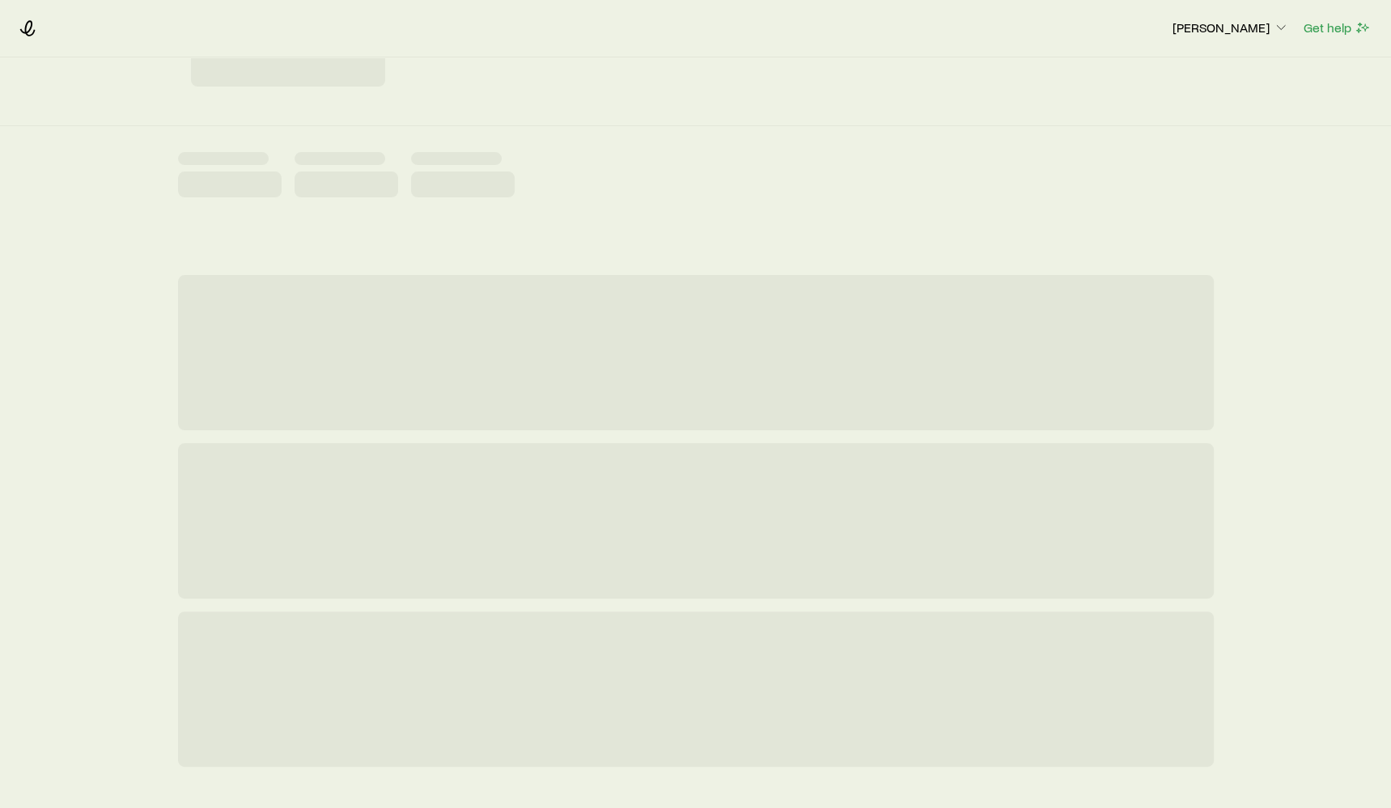
scroll to position [193, 0]
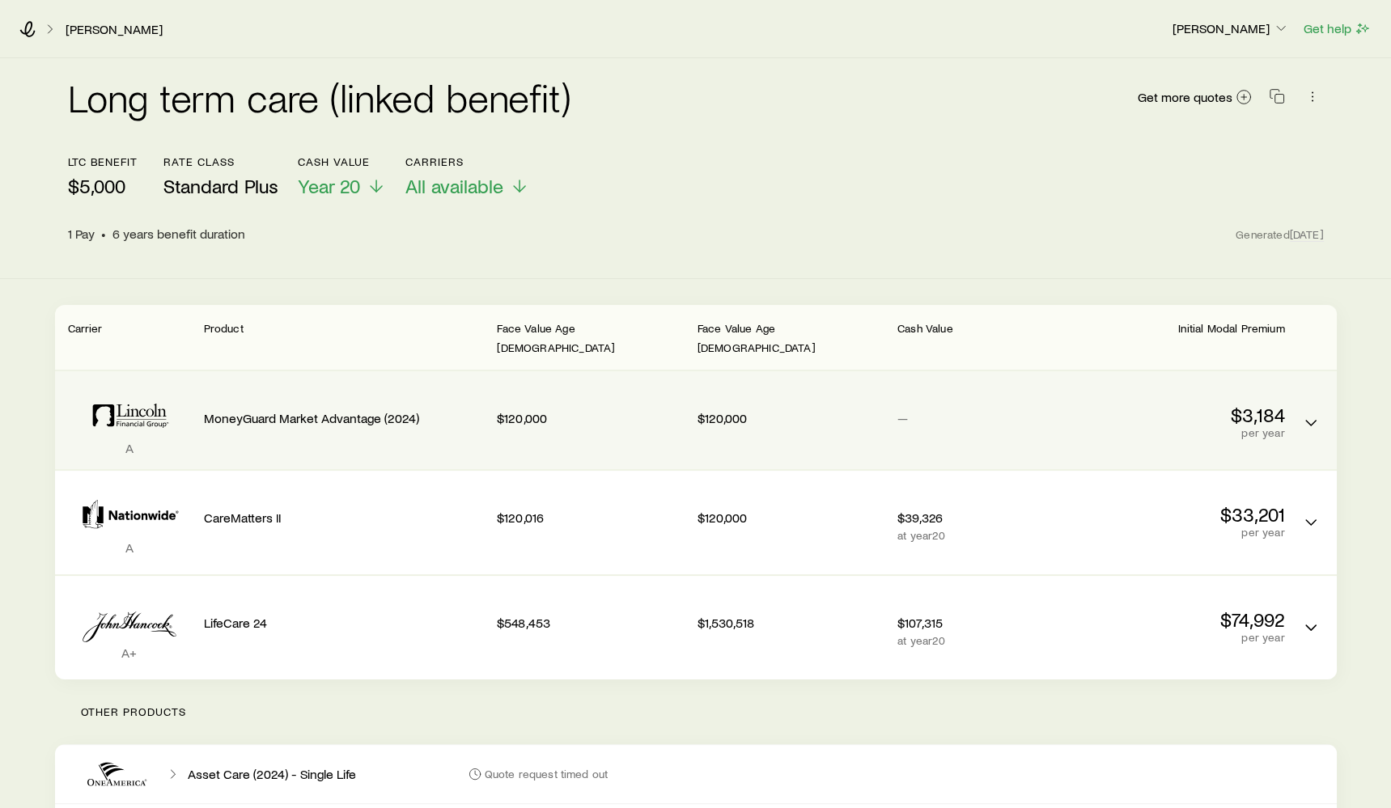
click at [438, 371] on div "A MoneyGuard Market Advantage (2024) $120,000 $120,000 — $3,184 per year" at bounding box center [696, 420] width 1282 height 98
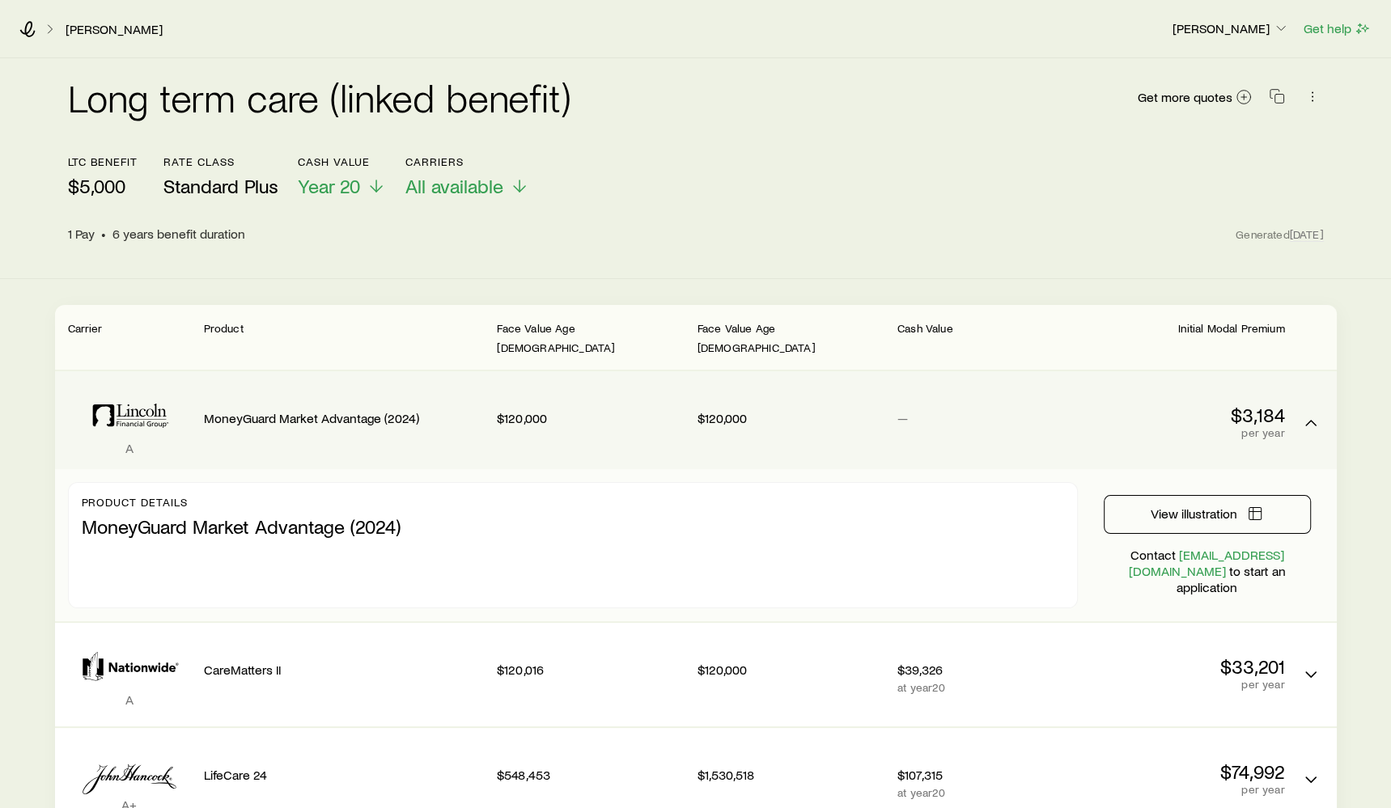
click at [438, 371] on div "A MoneyGuard Market Advantage (2024) $120,000 $120,000 — $3,184 per year" at bounding box center [696, 420] width 1282 height 98
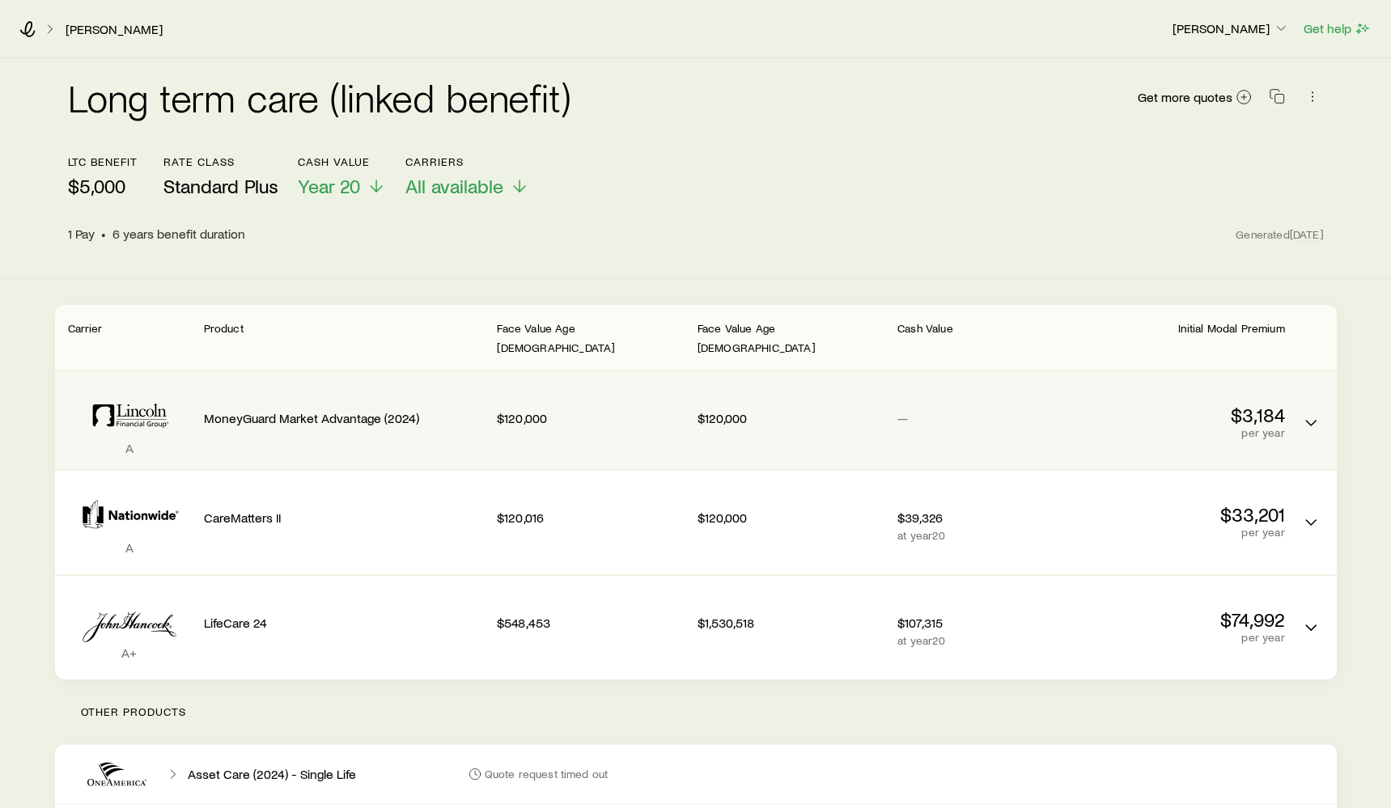
click at [458, 410] on p "MoneyGuard Market Advantage (2024)" at bounding box center [344, 418] width 281 height 16
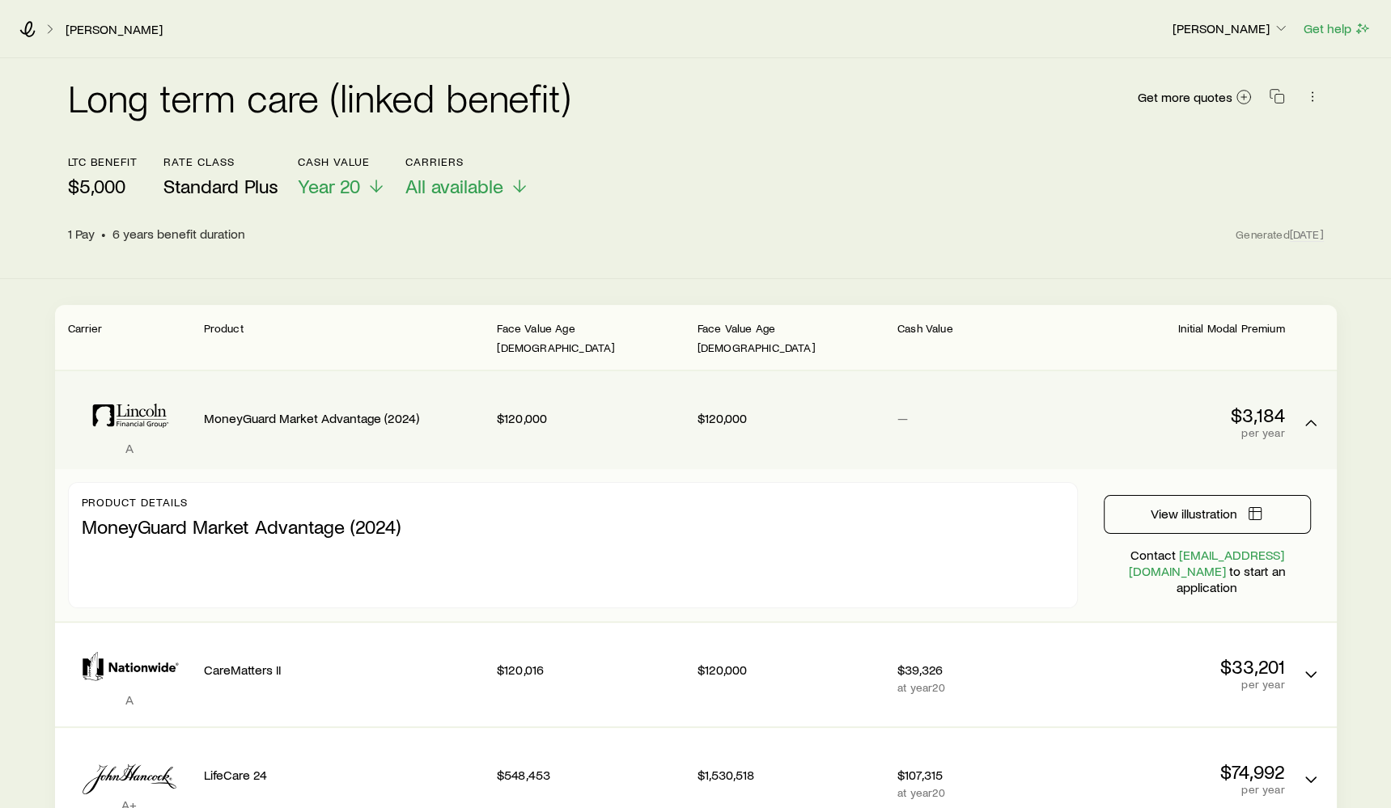
click at [458, 410] on p "MoneyGuard Market Advantage (2024)" at bounding box center [344, 418] width 281 height 16
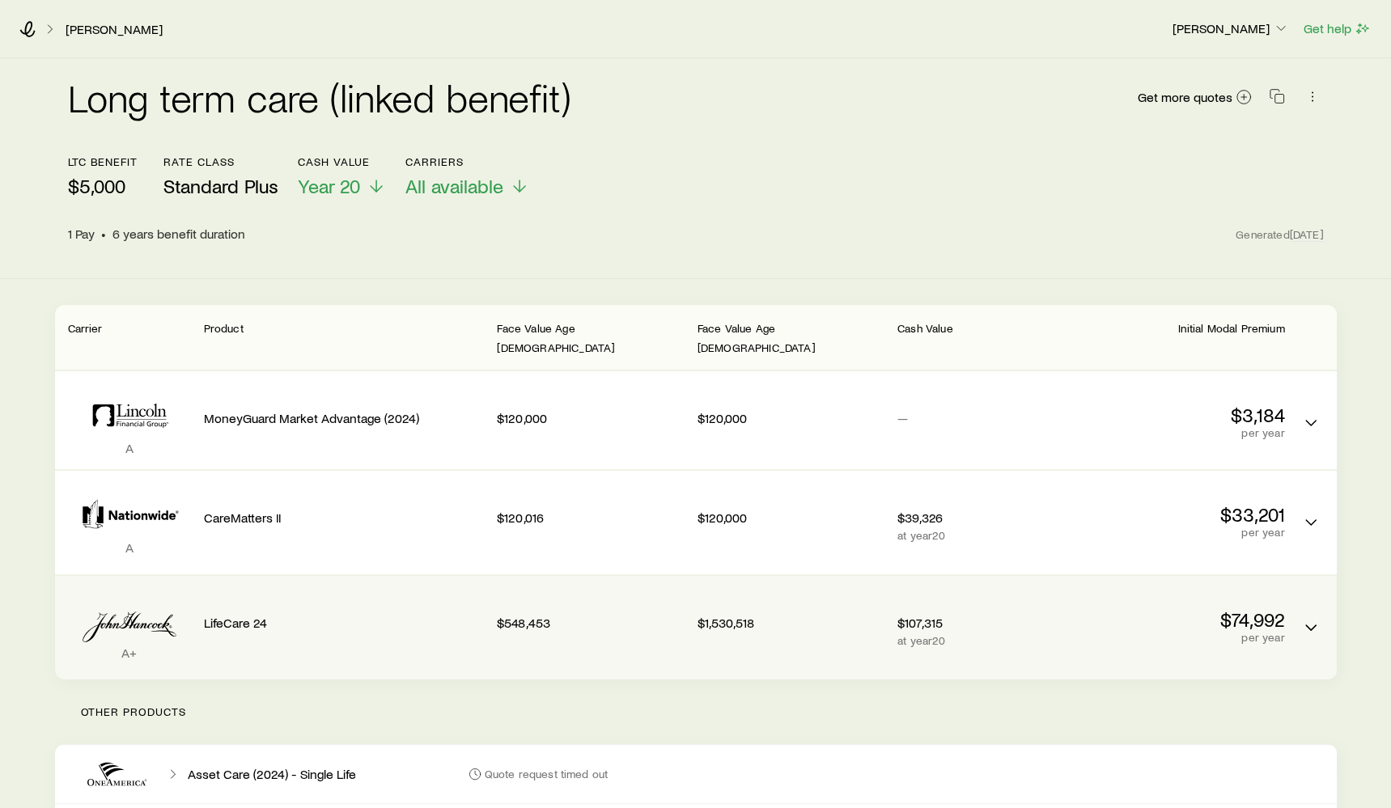
click at [385, 631] on div "LifeCare 24" at bounding box center [344, 628] width 281 height 78
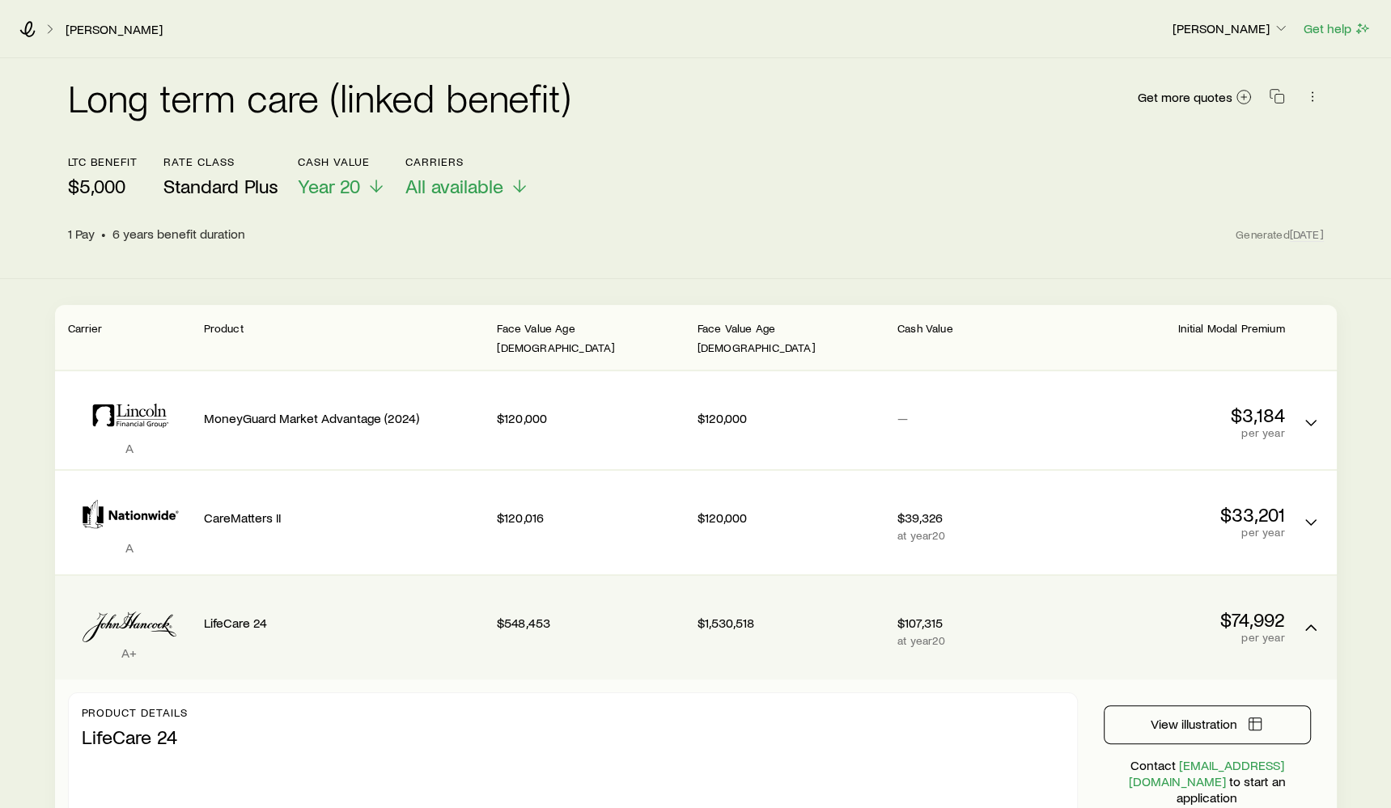
click at [392, 615] on p "LifeCare 24" at bounding box center [344, 623] width 281 height 16
